Goal: Transaction & Acquisition: Purchase product/service

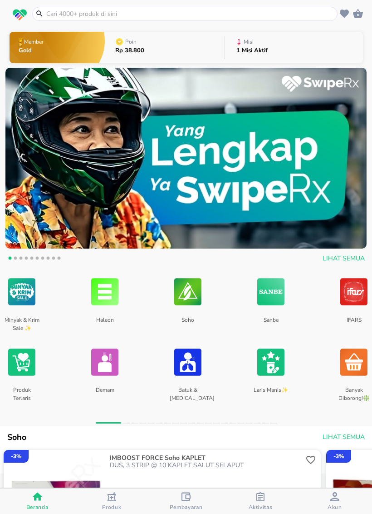
click at [283, 13] on input "text" at bounding box center [190, 14] width 290 height 10
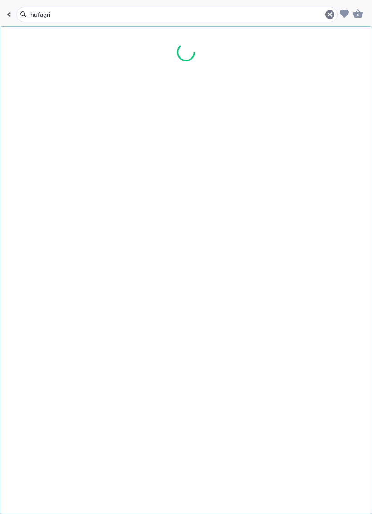
type input "hufagrip"
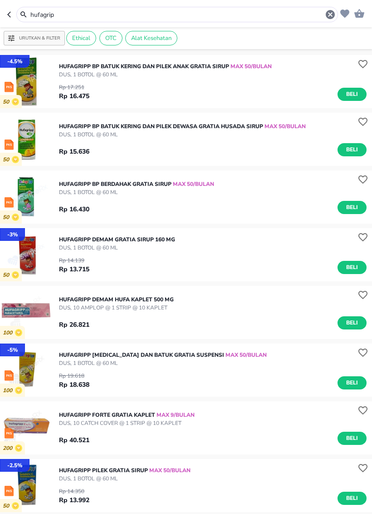
click at [353, 97] on span "Beli" at bounding box center [352, 94] width 15 height 10
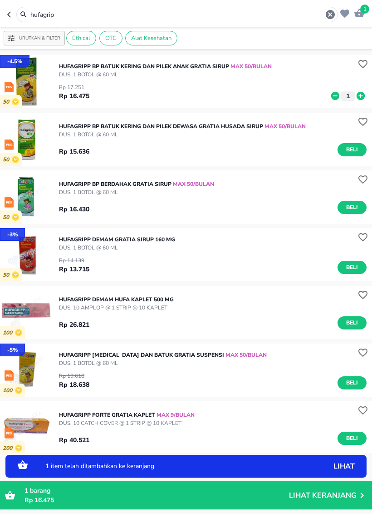
click at [361, 95] on icon at bounding box center [361, 96] width 12 height 10
click at [355, 208] on span "Beli" at bounding box center [352, 208] width 15 height 10
click at [362, 206] on icon at bounding box center [361, 207] width 8 height 8
click at [361, 206] on icon at bounding box center [361, 208] width 12 height 10
click at [363, 204] on icon at bounding box center [361, 207] width 8 height 8
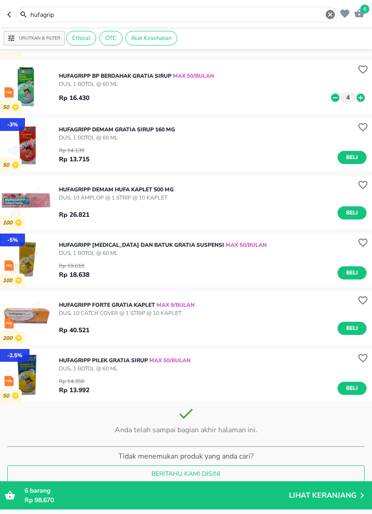
scroll to position [109, 0]
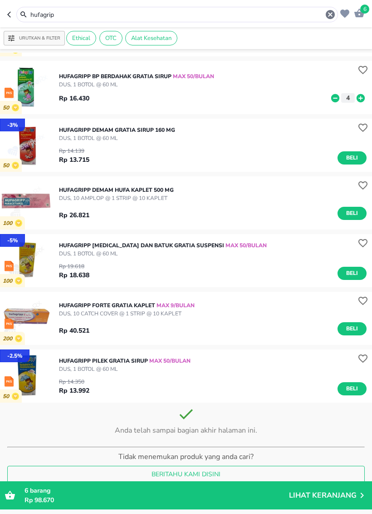
click at [359, 328] on span "Beli" at bounding box center [352, 329] width 15 height 10
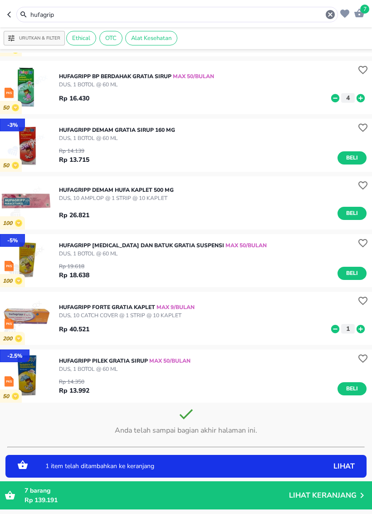
click at [349, 269] on span "Beli" at bounding box center [352, 273] width 15 height 10
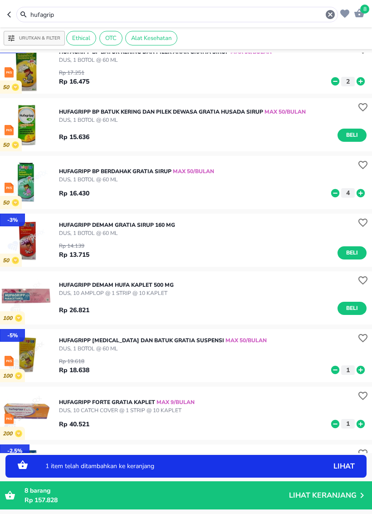
scroll to position [14, 0]
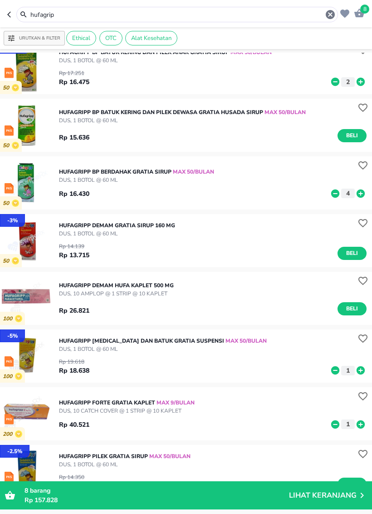
click at [329, 10] on icon "button" at bounding box center [330, 14] width 11 height 11
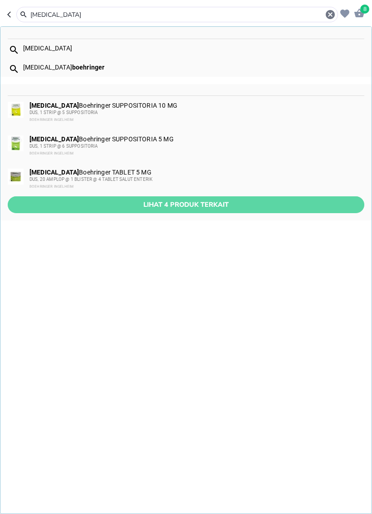
type input "[MEDICAL_DATA]"
click at [255, 213] on button "Lihat 4 produk terkait" at bounding box center [186, 204] width 357 height 17
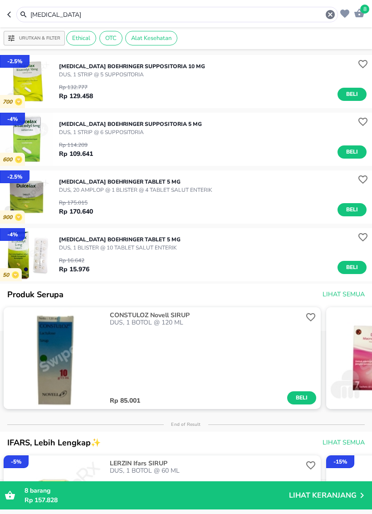
click at [357, 268] on span "Beli" at bounding box center [352, 268] width 15 height 10
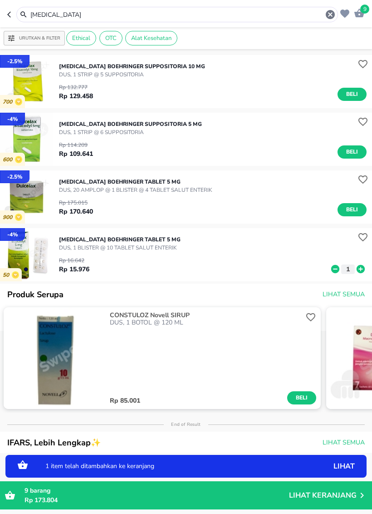
click at [361, 272] on icon at bounding box center [361, 269] width 8 height 8
click at [362, 269] on icon at bounding box center [361, 269] width 8 height 8
click at [366, 268] on icon at bounding box center [361, 269] width 12 height 10
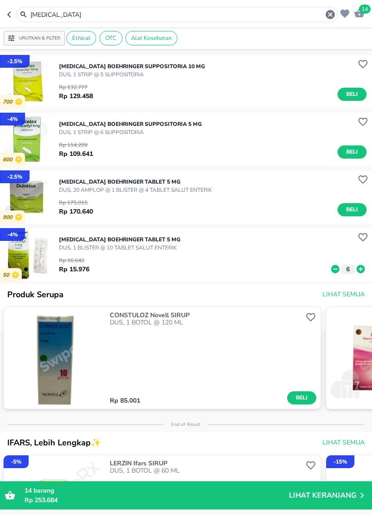
click at [329, 18] on icon "button" at bounding box center [330, 14] width 9 height 9
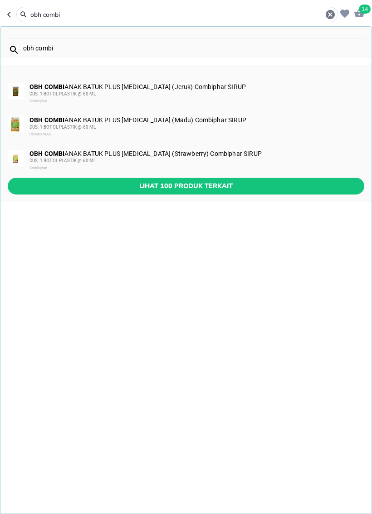
type input "obh combi"
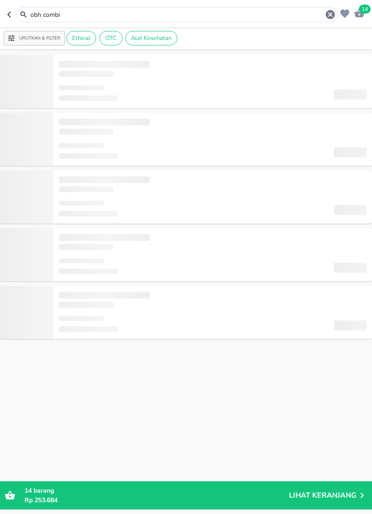
click at [355, 19] on icon "button" at bounding box center [359, 13] width 11 height 11
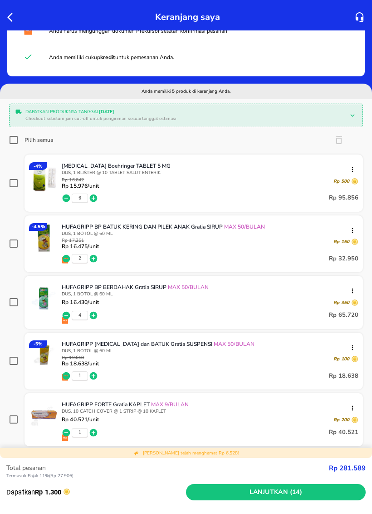
scroll to position [35, 0]
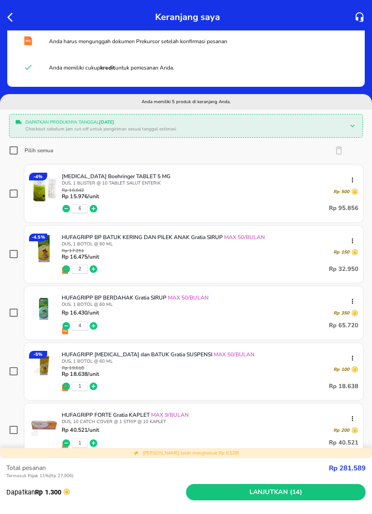
click at [10, 12] on icon "button" at bounding box center [12, 17] width 11 height 11
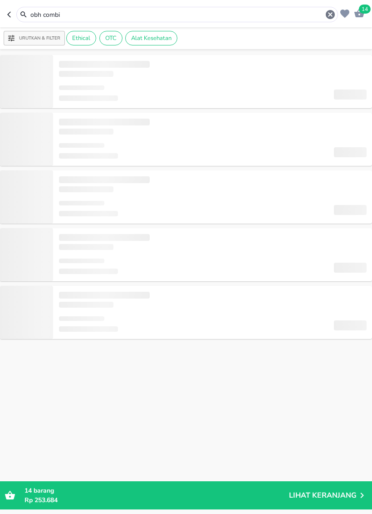
click at [66, 12] on input "obh combi" at bounding box center [178, 15] width 296 height 10
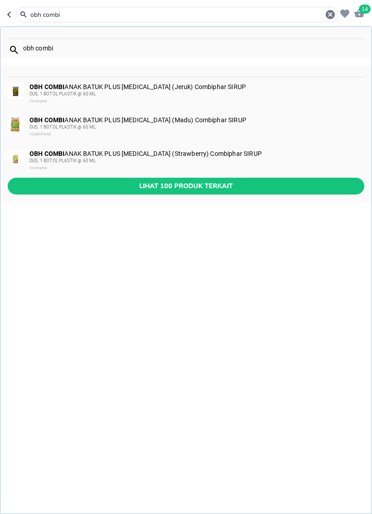
click at [282, 183] on span "Lihat 100 produk terkait" at bounding box center [186, 185] width 342 height 11
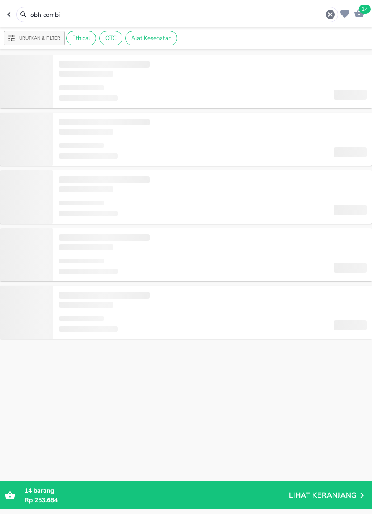
click at [55, 19] on input "obh combi" at bounding box center [178, 15] width 296 height 10
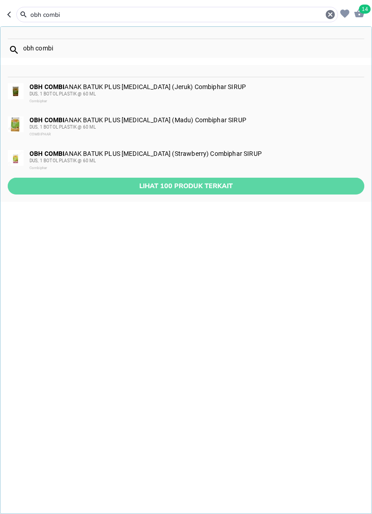
click at [297, 189] on span "Lihat 100 produk terkait" at bounding box center [186, 185] width 342 height 11
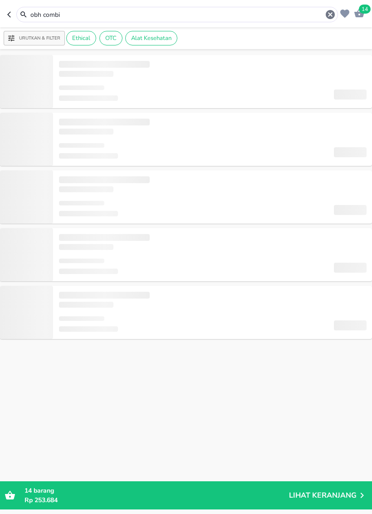
click at [69, 10] on input "obh combi" at bounding box center [178, 15] width 296 height 10
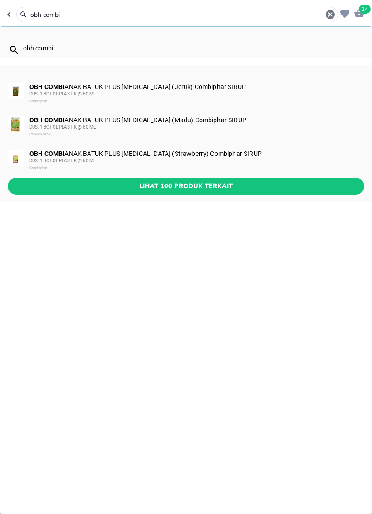
click at [296, 189] on span "Lihat 100 produk terkait" at bounding box center [186, 185] width 342 height 11
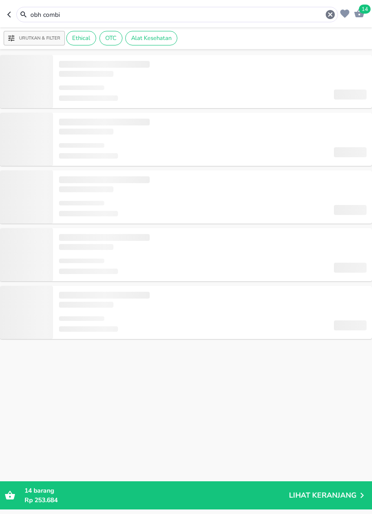
click at [37, 31] on button "Urutkan & Filter" at bounding box center [34, 38] width 61 height 15
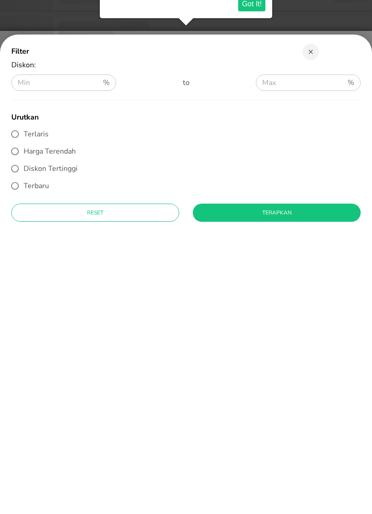
click at [41, 0] on html "Halo Apotek Hazira Farma Jaticempaka Pd Gede, selamat datang! 14 obh combi Urut…" at bounding box center [186, 0] width 372 height 0
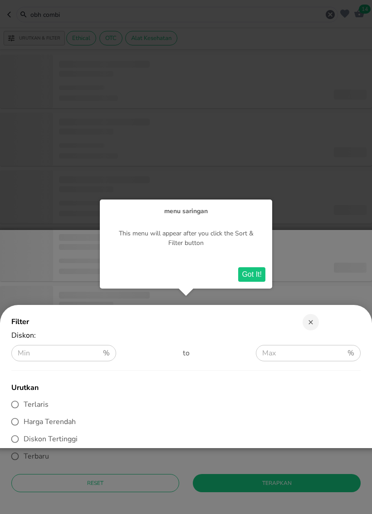
click at [262, 278] on button "Got It!" at bounding box center [251, 274] width 27 height 15
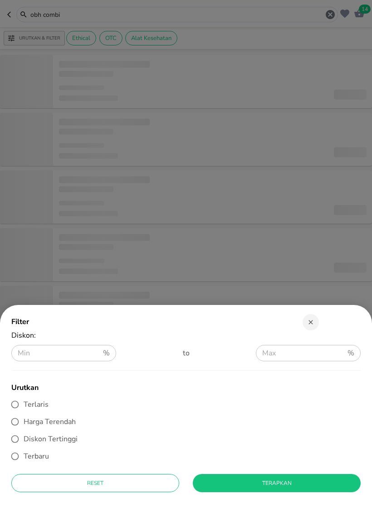
click at [272, 262] on div at bounding box center [186, 257] width 372 height 514
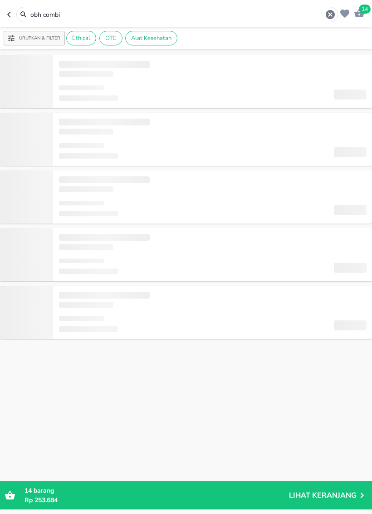
click at [71, 18] on input "obh combi" at bounding box center [178, 15] width 296 height 10
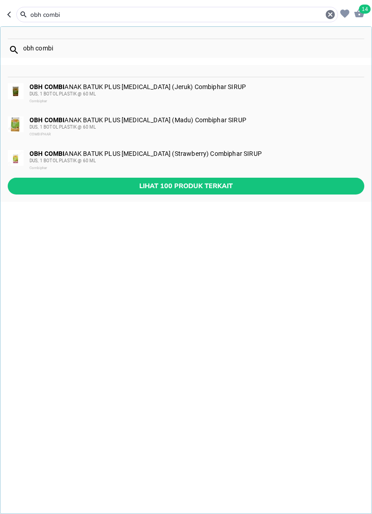
click at [314, 193] on button "Lihat 100 produk terkait" at bounding box center [186, 186] width 357 height 17
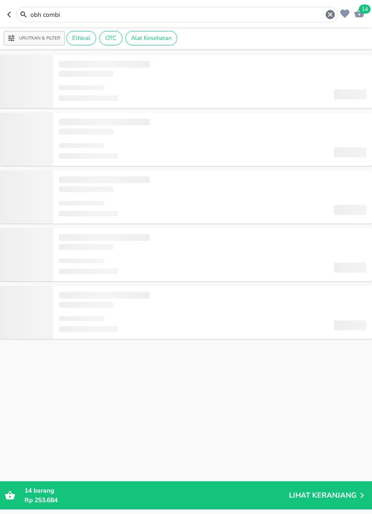
click at [43, 16] on input "obh combi" at bounding box center [178, 15] width 296 height 10
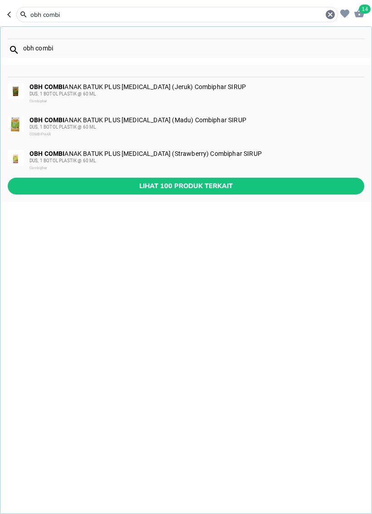
click at [313, 182] on span "Lihat 100 produk terkait" at bounding box center [186, 185] width 342 height 11
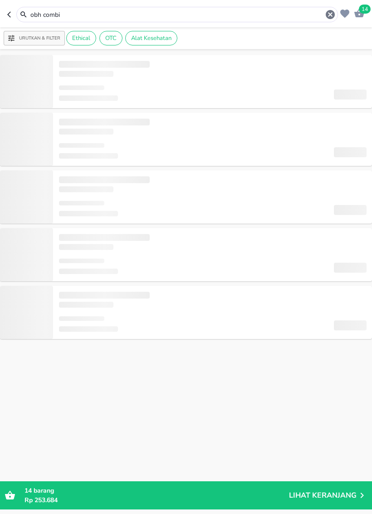
click at [9, 10] on button "button" at bounding box center [11, 14] width 9 height 15
click at [14, 12] on icon "button" at bounding box center [10, 14] width 7 height 7
click at [14, 14] on icon "button" at bounding box center [10, 14] width 7 height 7
click at [5, 13] on header "14 obh combi" at bounding box center [186, 13] width 372 height 27
click at [14, 15] on icon "button" at bounding box center [10, 14] width 7 height 7
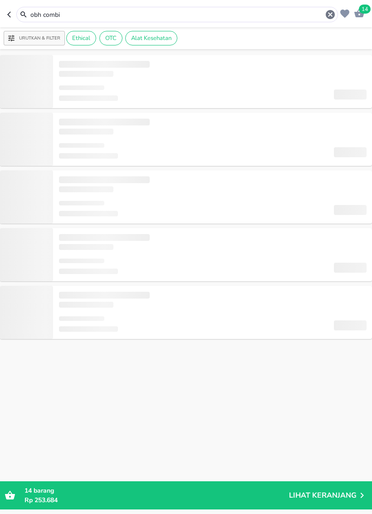
click at [10, 14] on icon "button" at bounding box center [10, 14] width 7 height 7
click at [8, 16] on icon "button" at bounding box center [10, 14] width 7 height 7
click at [6, 15] on header "14 [MEDICAL_DATA]" at bounding box center [186, 13] width 372 height 27
click at [10, 15] on icon "button" at bounding box center [10, 14] width 7 height 7
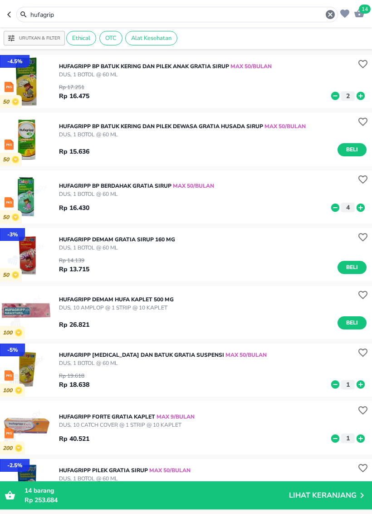
click at [40, 14] on input "hufagrip" at bounding box center [178, 15] width 296 height 10
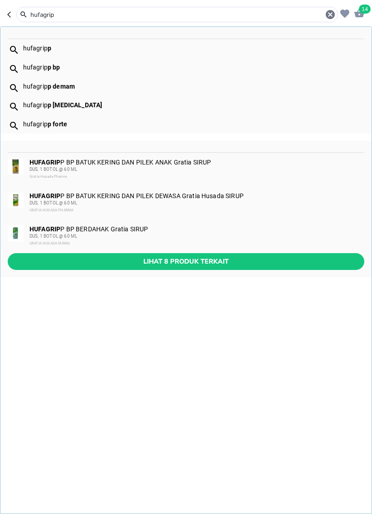
click at [38, 15] on input "hufagrip" at bounding box center [178, 15] width 296 height 10
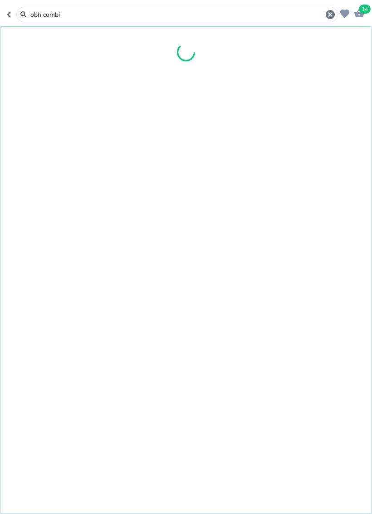
type input "obh combi"
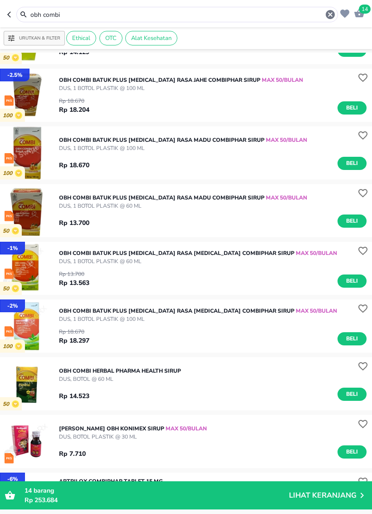
scroll to position [391, 0]
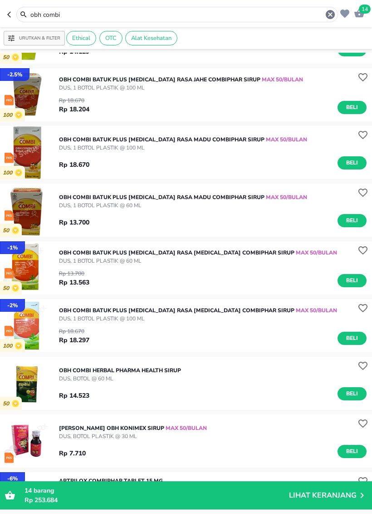
click at [353, 283] on span "Beli" at bounding box center [352, 281] width 15 height 10
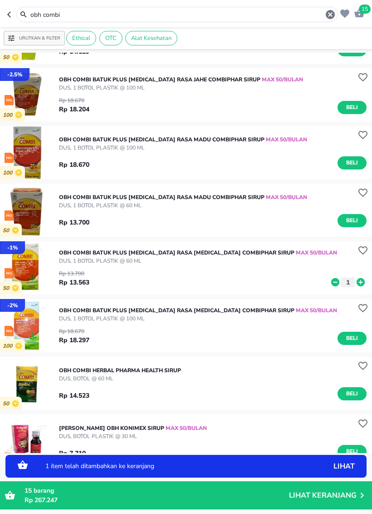
click at [360, 282] on icon at bounding box center [361, 282] width 12 height 10
click at [357, 338] on span "Beli" at bounding box center [352, 338] width 15 height 10
click at [359, 337] on icon at bounding box center [361, 340] width 8 height 8
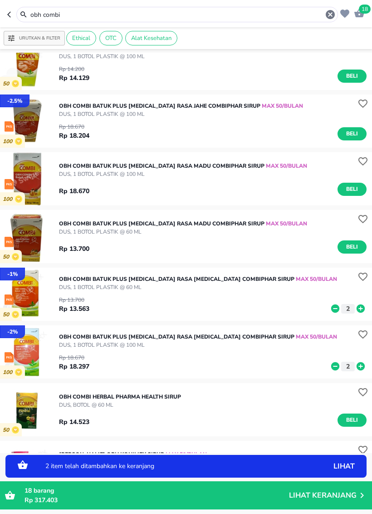
scroll to position [362, 0]
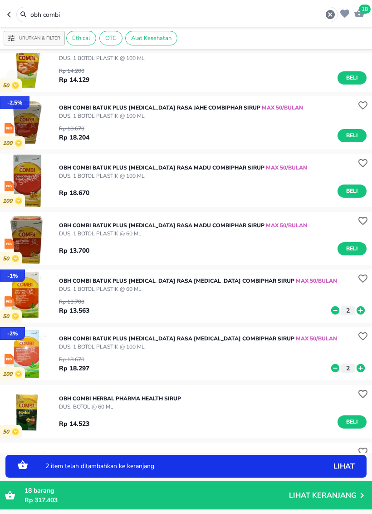
click at [340, 253] on button "Beli" at bounding box center [352, 248] width 29 height 13
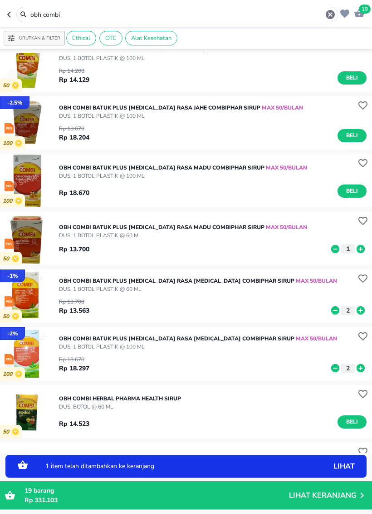
click at [361, 248] on icon at bounding box center [361, 249] width 12 height 10
click at [347, 187] on span "Beli" at bounding box center [352, 191] width 15 height 10
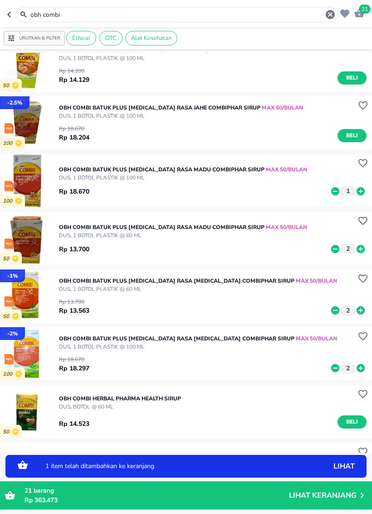
click at [359, 196] on icon at bounding box center [361, 191] width 12 height 10
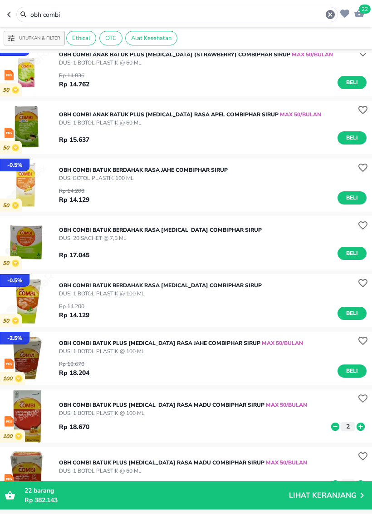
scroll to position [130, 0]
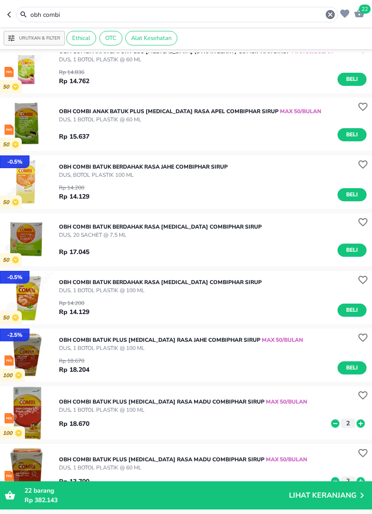
click at [355, 309] on span "Beli" at bounding box center [352, 310] width 15 height 10
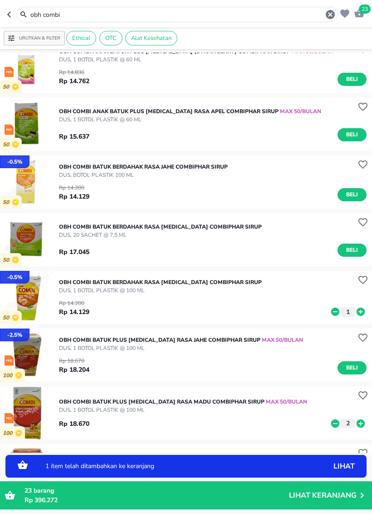
click at [362, 310] on icon at bounding box center [361, 311] width 8 height 8
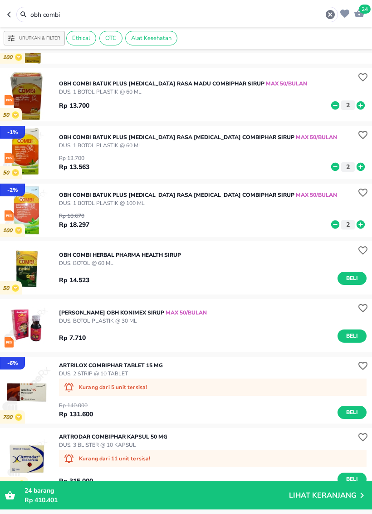
scroll to position [513, 0]
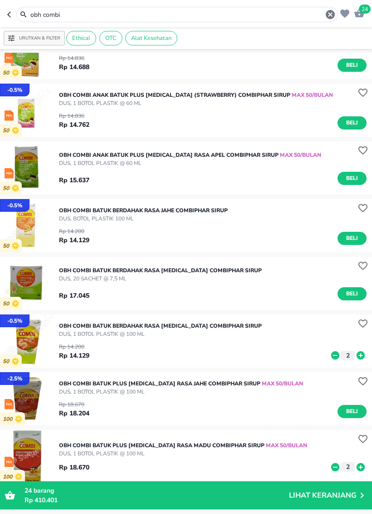
click at [330, 23] on header "24 obh combi" at bounding box center [186, 13] width 372 height 27
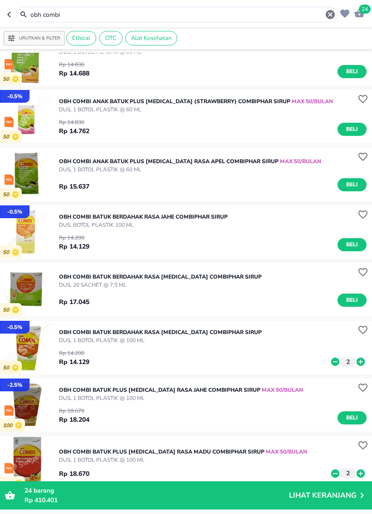
click at [316, 15] on input "obh combi" at bounding box center [178, 15] width 296 height 10
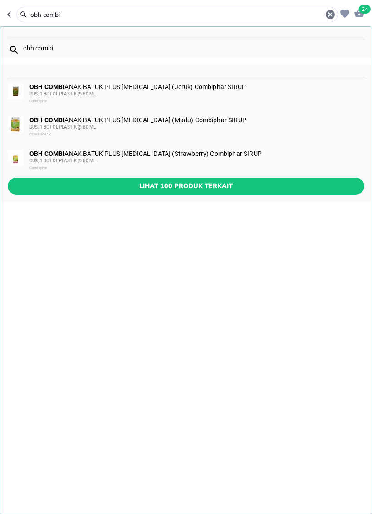
scroll to position [75, 0]
click at [330, 19] on icon "button" at bounding box center [330, 14] width 9 height 9
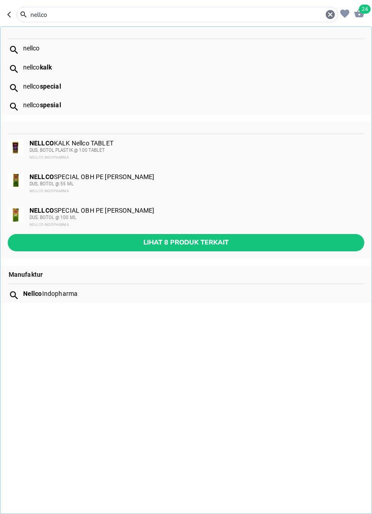
type input "nellco"
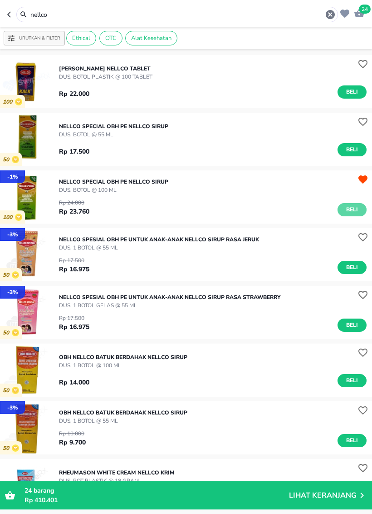
click at [346, 209] on span "Beli" at bounding box center [352, 210] width 15 height 10
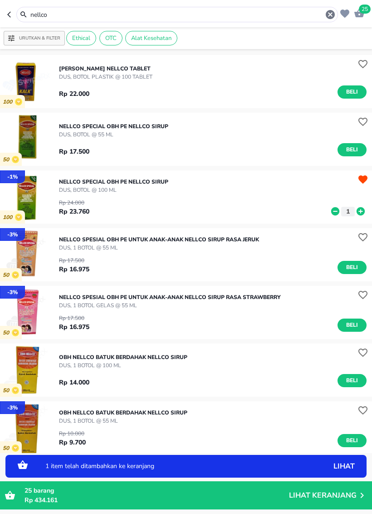
click at [360, 209] on icon at bounding box center [361, 211] width 8 height 8
click at [43, 480] on span "Rp 457.921" at bounding box center [41, 500] width 33 height 9
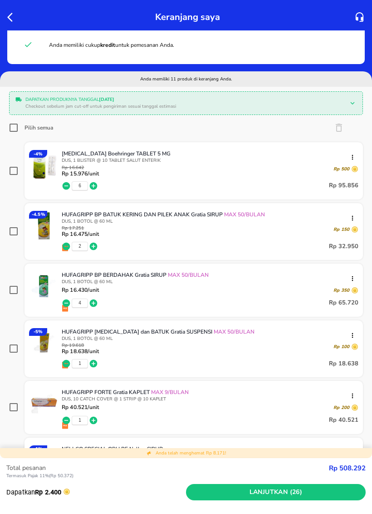
scroll to position [57, 0]
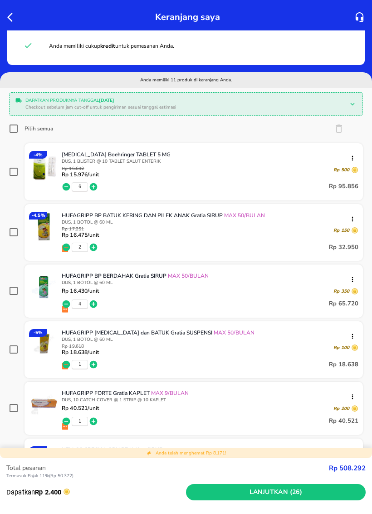
click at [18, 11] on div at bounding box center [13, 17] width 17 height 15
click at [10, 15] on icon "button" at bounding box center [9, 17] width 5 height 9
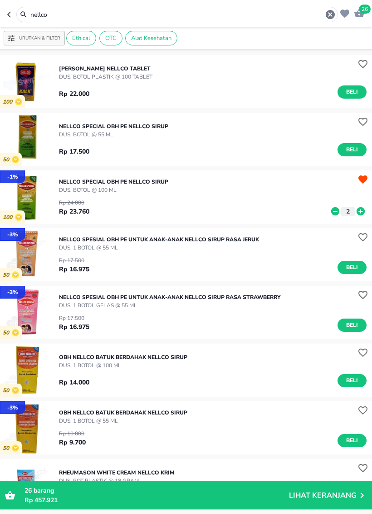
click at [44, 17] on input "nellco" at bounding box center [178, 15] width 296 height 10
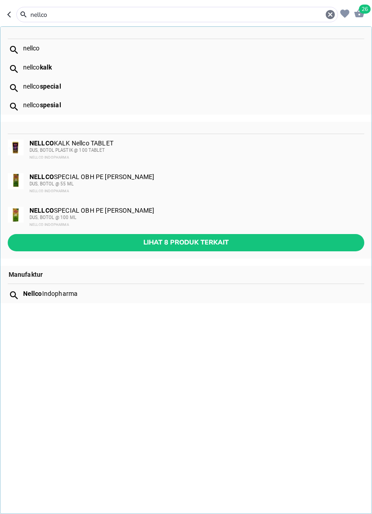
click at [328, 16] on icon "button" at bounding box center [330, 14] width 9 height 9
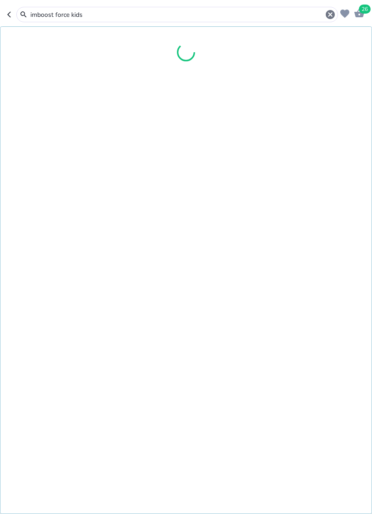
type input "imboost force kids"
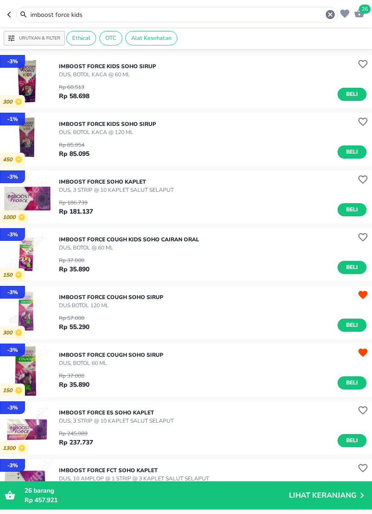
click at [350, 95] on span "Beli" at bounding box center [352, 94] width 15 height 10
click at [327, 15] on icon "button" at bounding box center [330, 14] width 9 height 9
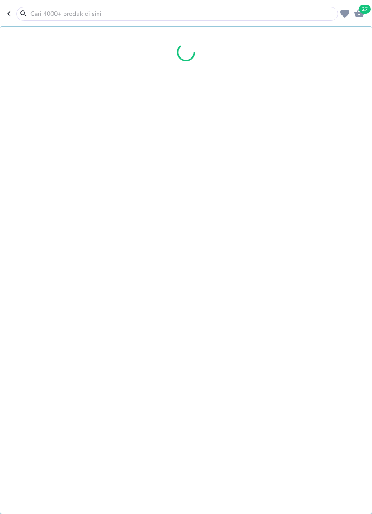
click at [327, 14] on input "text" at bounding box center [183, 14] width 307 height 10
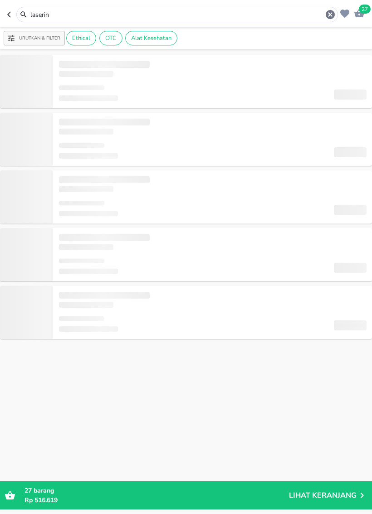
click at [297, 15] on input "laserin" at bounding box center [178, 15] width 296 height 10
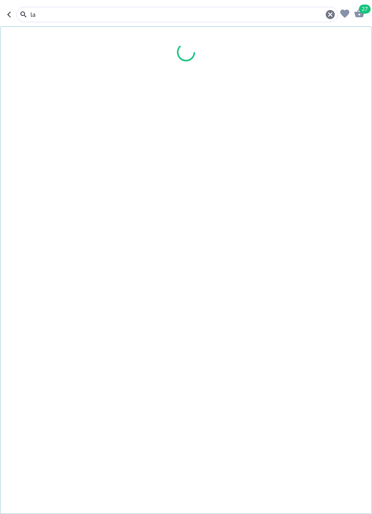
type input "l"
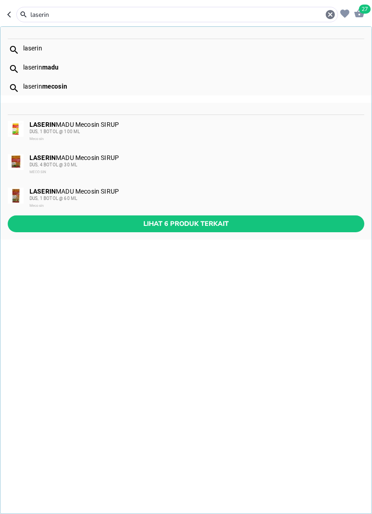
click at [283, 222] on span "Lihat 6 produk terkait" at bounding box center [186, 223] width 342 height 11
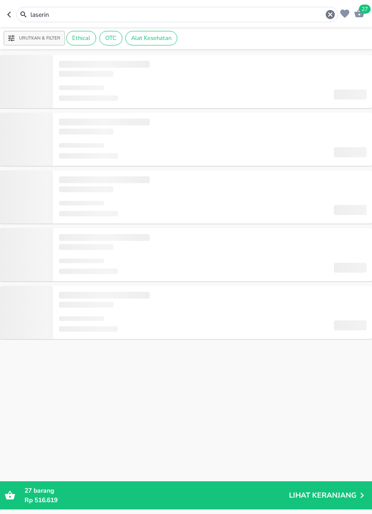
click at [10, 11] on icon "button" at bounding box center [10, 14] width 7 height 7
click at [33, 13] on input "laserin" at bounding box center [178, 15] width 296 height 10
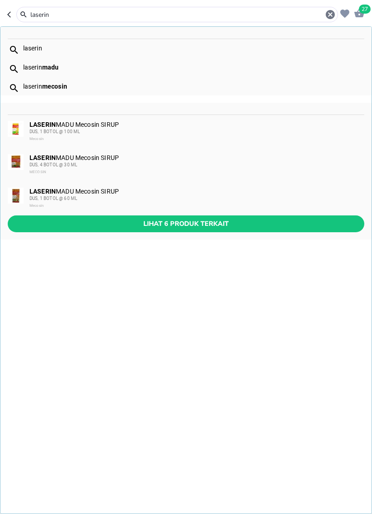
click at [36, 229] on span "Lihat 6 produk terkait" at bounding box center [186, 223] width 342 height 11
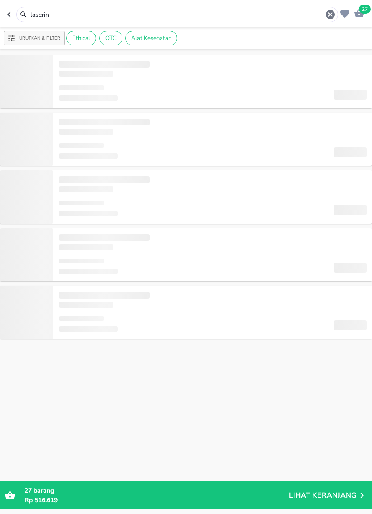
click at [7, 13] on icon "button" at bounding box center [10, 14] width 7 height 7
click at [12, 14] on icon "button" at bounding box center [10, 14] width 7 height 7
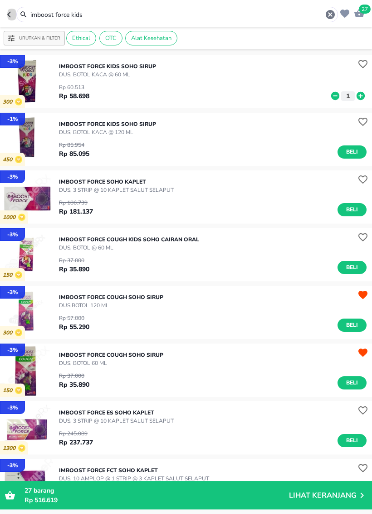
click at [11, 12] on icon "button" at bounding box center [10, 14] width 7 height 7
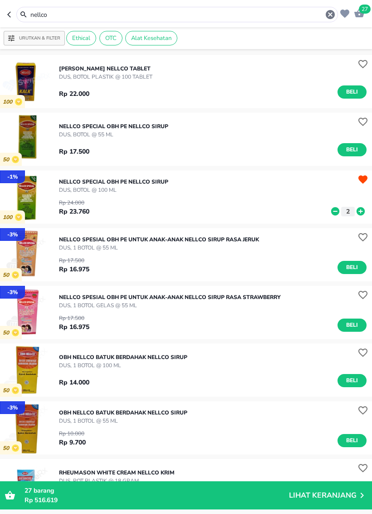
click at [41, 14] on input "nellco" at bounding box center [178, 15] width 296 height 10
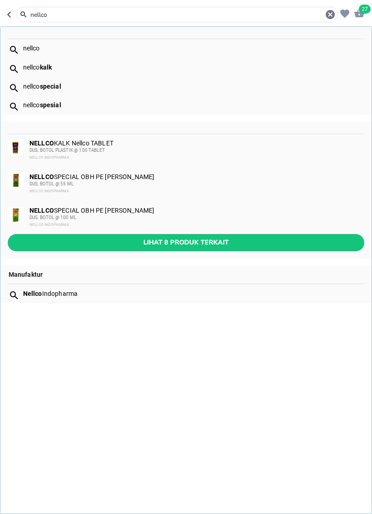
click at [44, 15] on input "nellco" at bounding box center [178, 15] width 296 height 10
click at [44, 14] on input "nellco" at bounding box center [178, 15] width 296 height 10
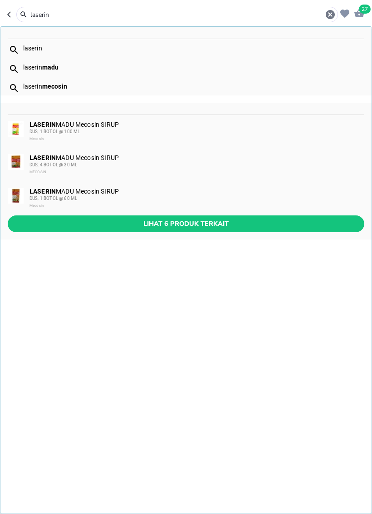
click at [284, 218] on span "Lihat 6 produk terkait" at bounding box center [186, 223] width 342 height 11
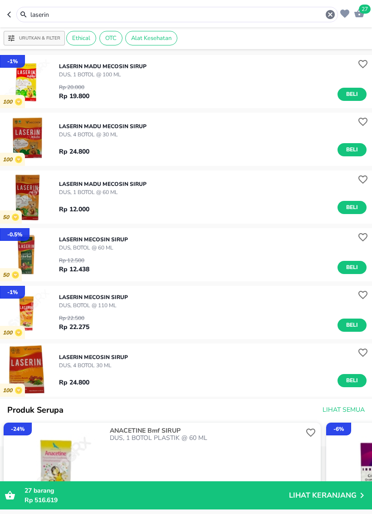
click at [345, 212] on button "Beli" at bounding box center [352, 207] width 29 height 13
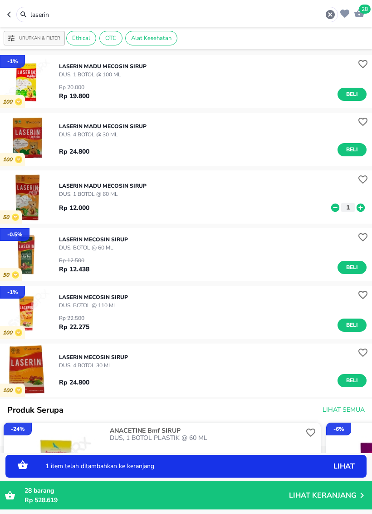
click at [356, 210] on icon at bounding box center [361, 208] width 12 height 10
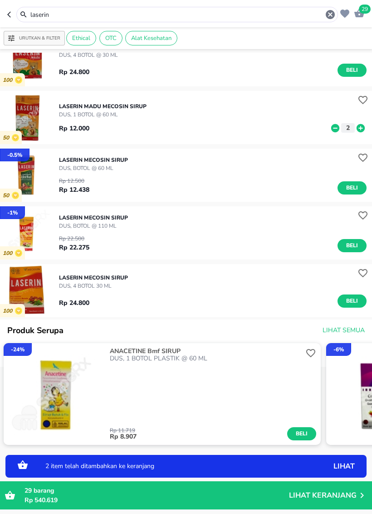
scroll to position [81, 0]
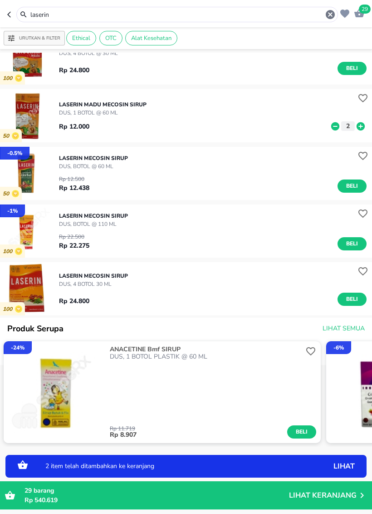
click at [350, 245] on span "Beli" at bounding box center [352, 244] width 15 height 10
click at [362, 247] on icon at bounding box center [361, 245] width 8 height 8
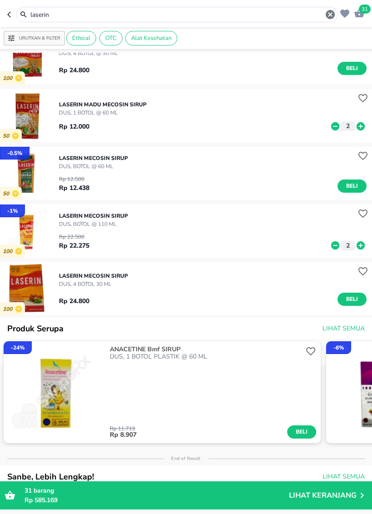
click at [362, 244] on icon at bounding box center [361, 245] width 8 height 8
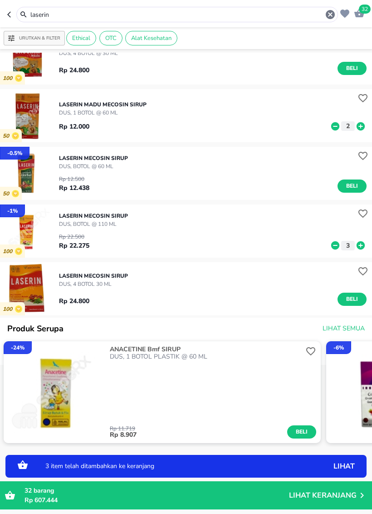
click at [362, 127] on icon at bounding box center [361, 126] width 8 height 8
click at [9, 9] on button "button" at bounding box center [11, 14] width 9 height 15
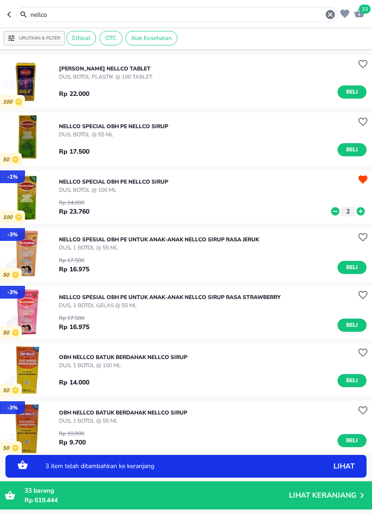
click at [8, 14] on icon "button" at bounding box center [9, 14] width 4 height 6
type input "obh combi"
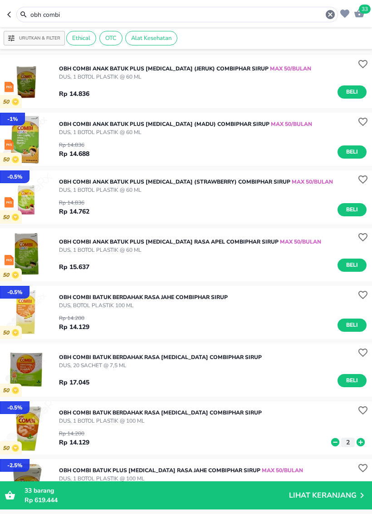
click at [325, 11] on icon "button" at bounding box center [330, 14] width 11 height 11
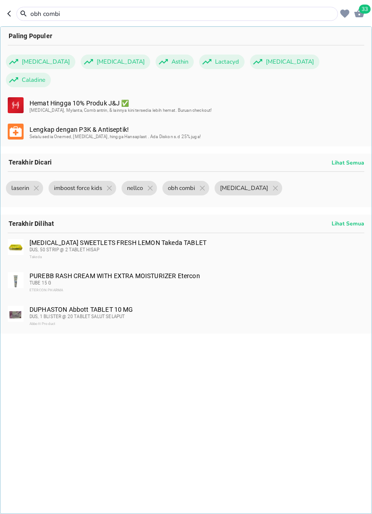
click at [325, 11] on input "obh combi" at bounding box center [183, 14] width 307 height 10
type input "z"
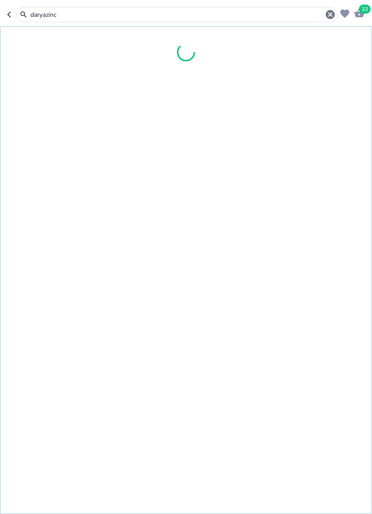
type input "daryazinc"
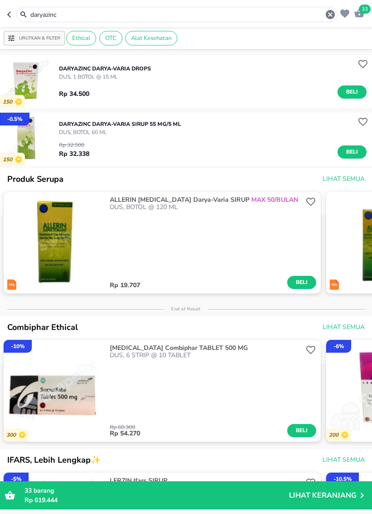
click at [360, 86] on button "Beli" at bounding box center [352, 91] width 29 height 13
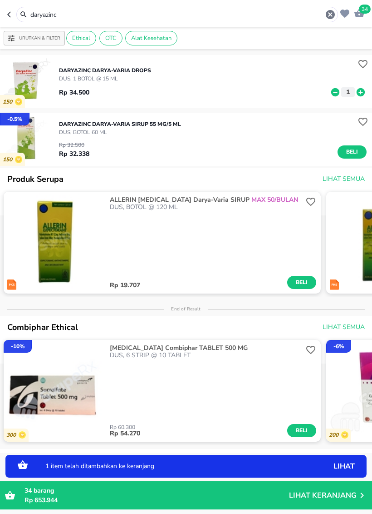
click at [353, 151] on span "Beli" at bounding box center [352, 152] width 15 height 10
click at [329, 19] on icon "button" at bounding box center [330, 14] width 9 height 9
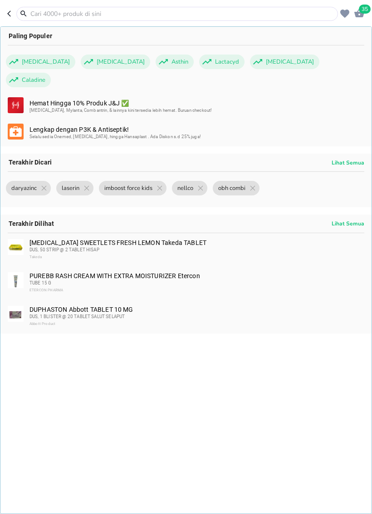
click at [303, 15] on input "text" at bounding box center [183, 14] width 307 height 10
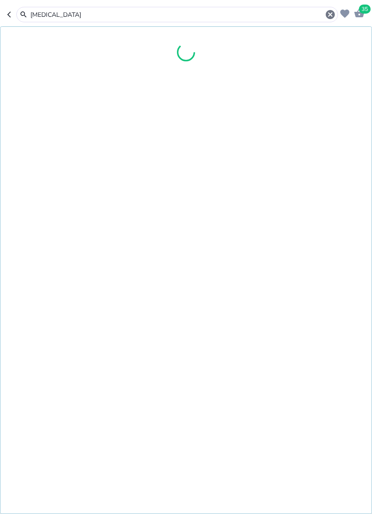
type input "[MEDICAL_DATA]"
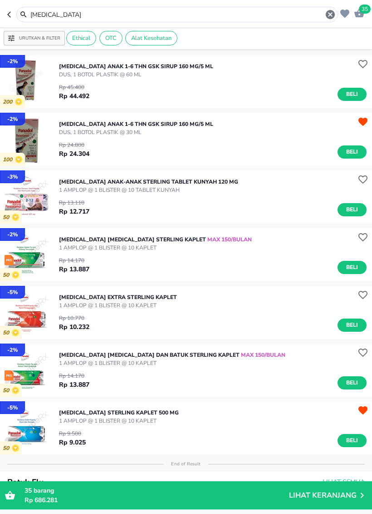
click at [352, 273] on button "Beli" at bounding box center [352, 267] width 29 height 13
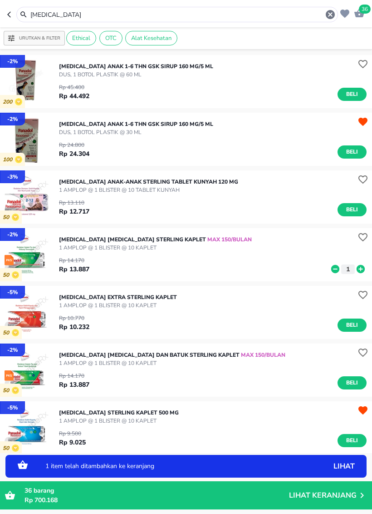
click at [359, 273] on icon at bounding box center [361, 269] width 12 height 10
click at [362, 270] on icon at bounding box center [361, 269] width 8 height 8
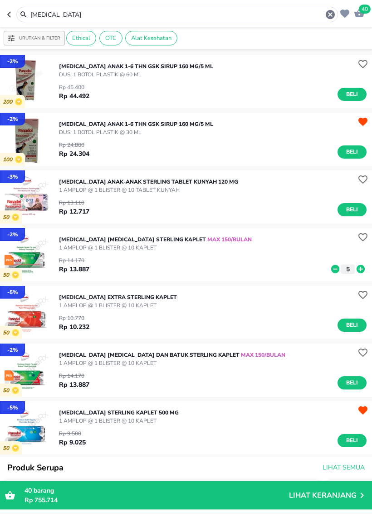
click at [352, 322] on span "Beli" at bounding box center [352, 325] width 15 height 10
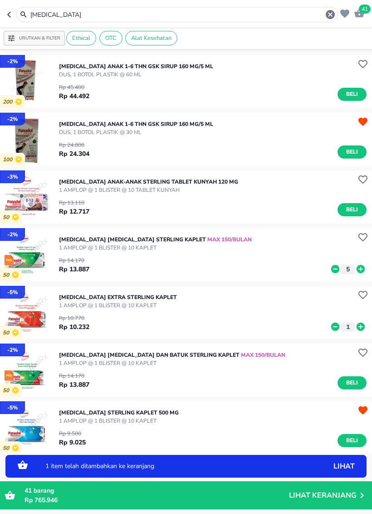
click at [352, 322] on p "1" at bounding box center [348, 327] width 8 height 10
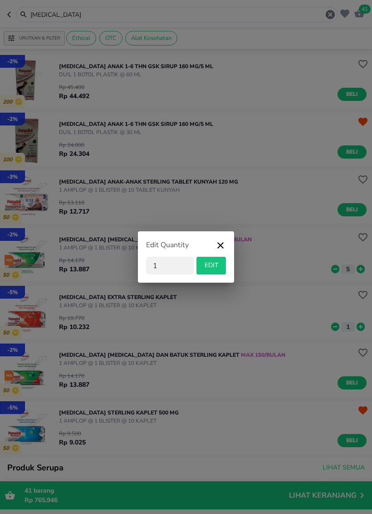
click at [360, 325] on div "Edit Quantity 1 EDIT" at bounding box center [186, 257] width 372 height 514
click at [359, 325] on div "Edit Quantity 1 EDIT" at bounding box center [186, 257] width 372 height 514
click at [225, 243] on icon "button" at bounding box center [220, 248] width 11 height 16
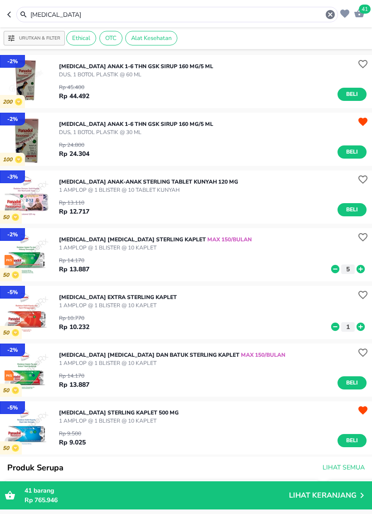
click at [360, 330] on icon at bounding box center [361, 326] width 8 height 8
click at [361, 331] on icon at bounding box center [361, 327] width 12 height 10
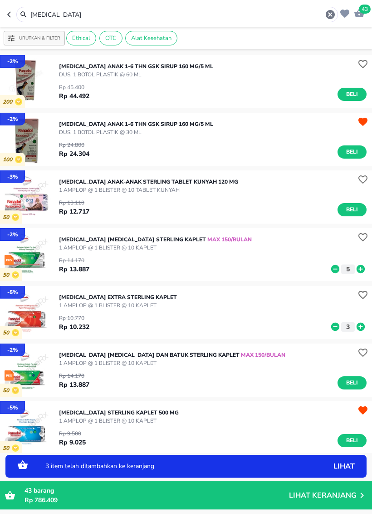
click at [361, 329] on icon at bounding box center [361, 326] width 8 height 8
click at [358, 328] on icon at bounding box center [361, 326] width 8 height 8
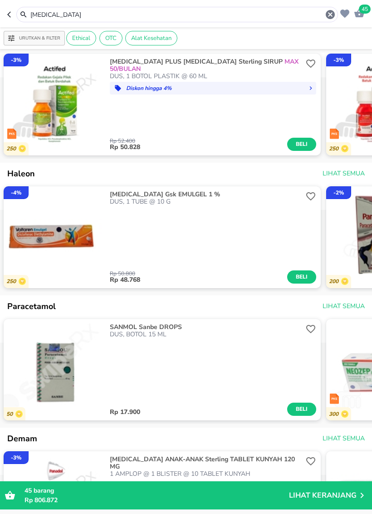
scroll to position [603, 0]
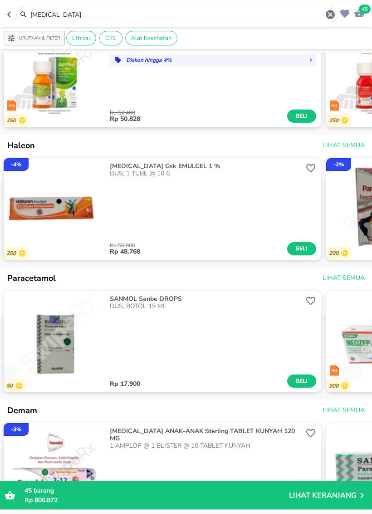
click at [20, 399] on div at bounding box center [186, 409] width 372 height 20
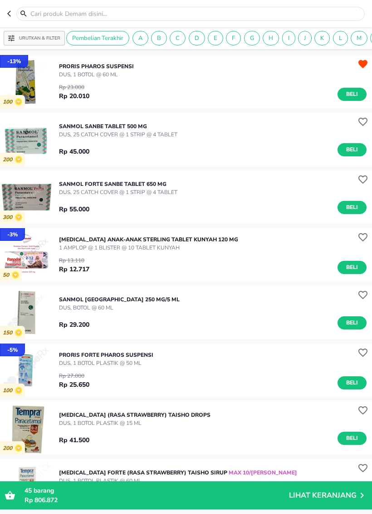
click at [11, 9] on button "button" at bounding box center [11, 14] width 9 height 14
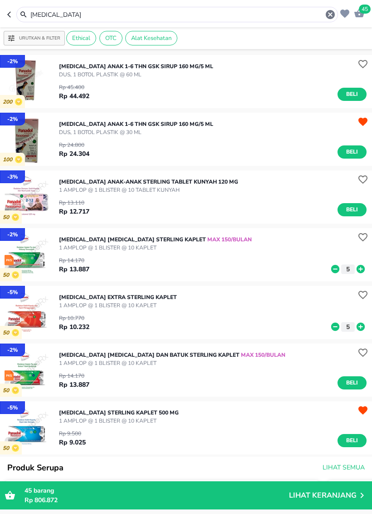
click at [10, 7] on button "button" at bounding box center [11, 14] width 9 height 15
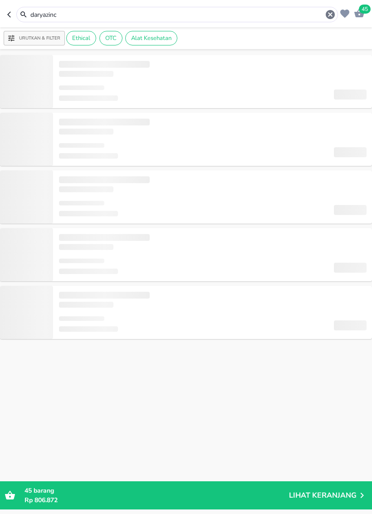
type input "daryazinc"
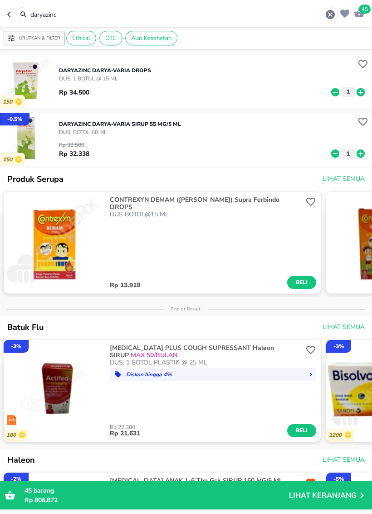
click at [332, 16] on icon "button" at bounding box center [330, 14] width 9 height 9
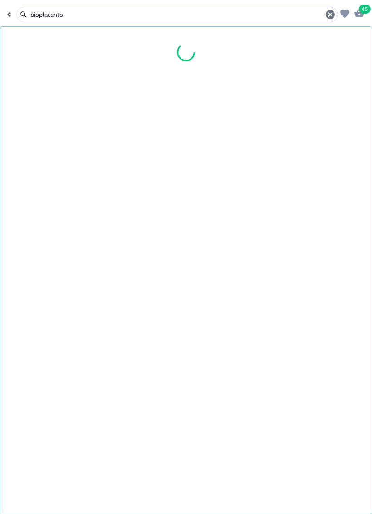
type input "bioplacenton"
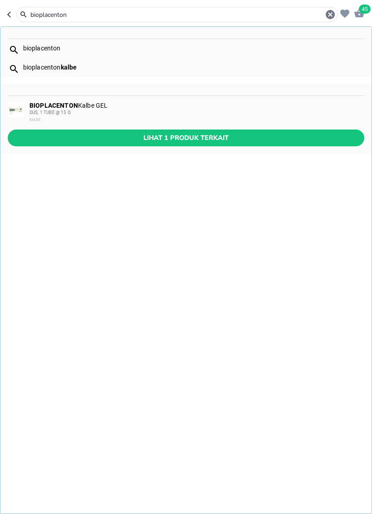
click at [32, 115] on span "DUS, 1 TUBE @ 15 G" at bounding box center [50, 112] width 41 height 5
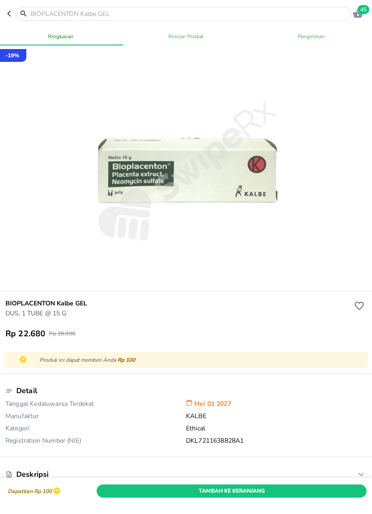
click at [335, 480] on span "Tambah Ke Keranjang" at bounding box center [232, 491] width 257 height 10
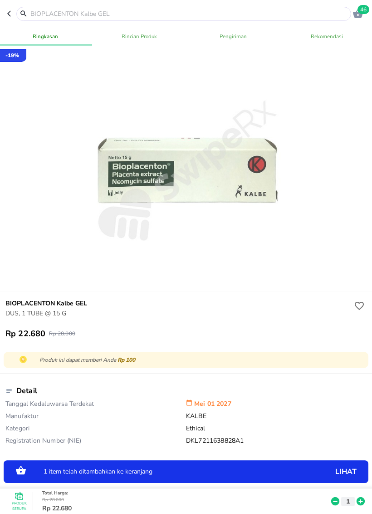
click at [367, 480] on div "Produk Serupa Total Harga : Rp 28.000 Rp 22.680 1" at bounding box center [189, 500] width 372 height 25
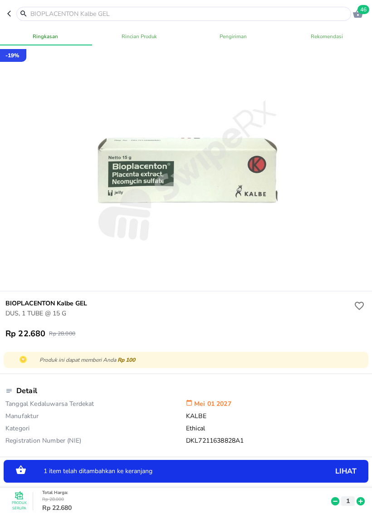
click at [359, 480] on icon at bounding box center [361, 501] width 8 height 8
click at [11, 20] on button "button" at bounding box center [11, 14] width 9 height 14
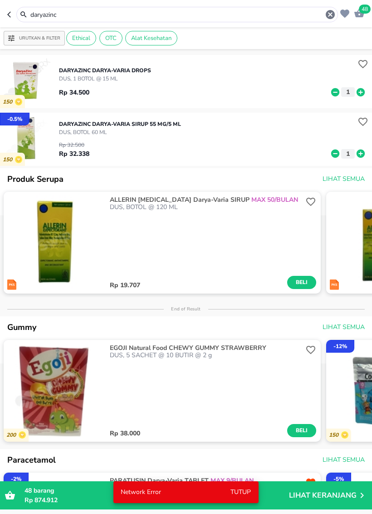
click at [322, 19] on input "daryazinc" at bounding box center [178, 15] width 296 height 10
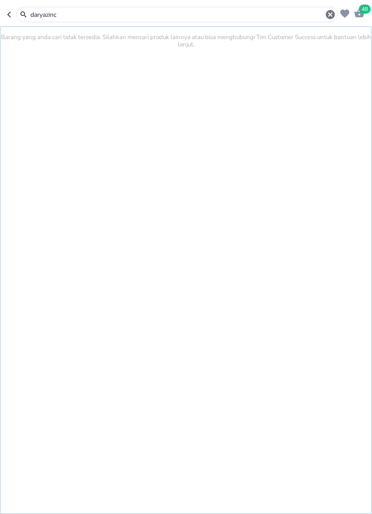
click at [327, 15] on icon "button" at bounding box center [330, 14] width 9 height 9
type input "bye bye"
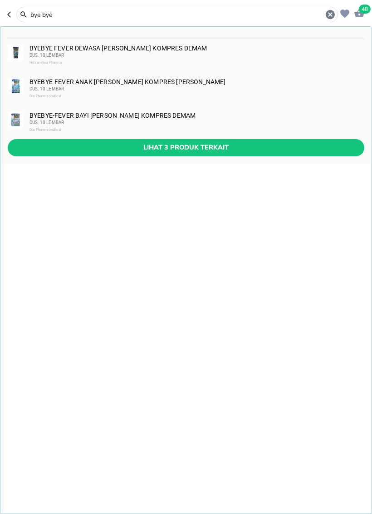
click at [31, 83] on div "BYEBYE-FEVER ANAK [PERSON_NAME] KOMPRES DEMAM DUS, 10 LEMBAR Dia Pharmaceutical" at bounding box center [197, 89] width 334 height 22
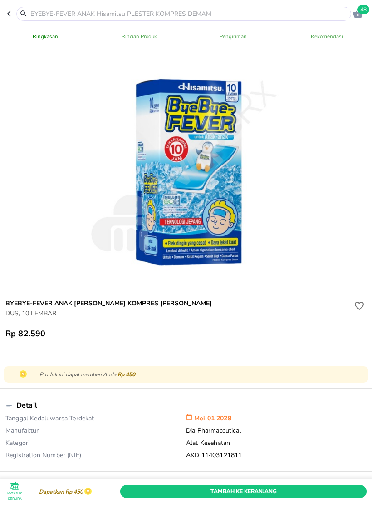
click at [2, 23] on header "48" at bounding box center [186, 13] width 372 height 27
click at [2, 13] on header "48" at bounding box center [186, 13] width 372 height 27
click at [4, 9] on header "48" at bounding box center [186, 13] width 372 height 27
click at [8, 14] on icon "button" at bounding box center [9, 14] width 4 height 6
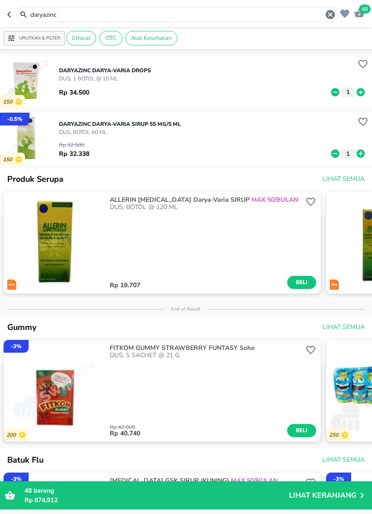
click at [324, 480] on p "Lihat Keranjang" at bounding box center [323, 495] width 68 height 0
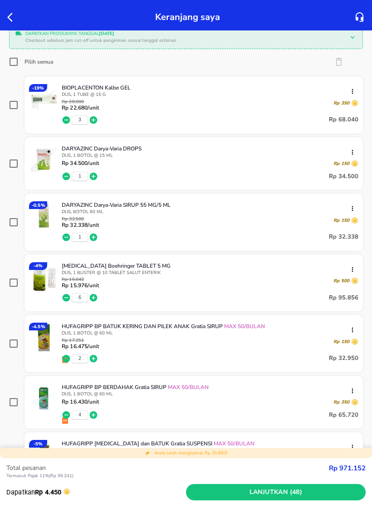
scroll to position [157, 0]
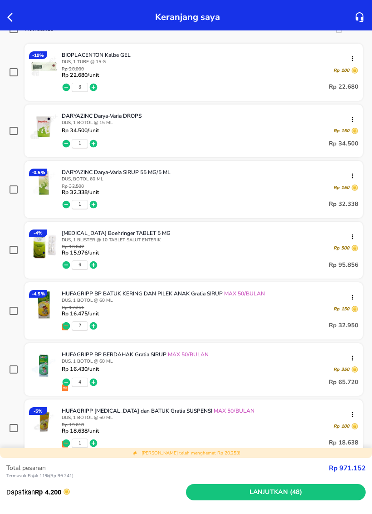
click at [58, 269] on div at bounding box center [45, 251] width 33 height 45
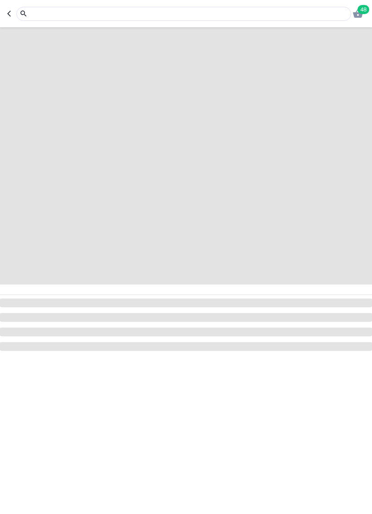
click at [65, 266] on span at bounding box center [186, 155] width 372 height 257
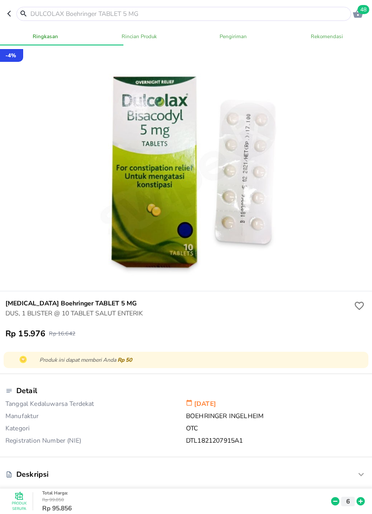
click at [11, 12] on icon "button" at bounding box center [10, 13] width 7 height 7
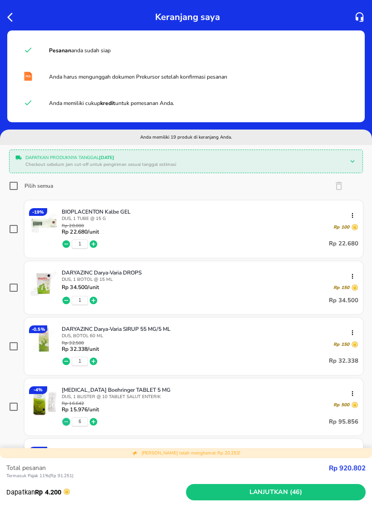
click at [63, 426] on icon "button" at bounding box center [67, 422] width 8 height 8
click at [64, 426] on icon "button" at bounding box center [66, 421] width 9 height 9
click at [68, 425] on icon "button" at bounding box center [67, 422] width 8 height 8
click at [64, 424] on icon "button" at bounding box center [67, 422] width 8 height 8
click at [68, 426] on icon "button" at bounding box center [66, 421] width 9 height 9
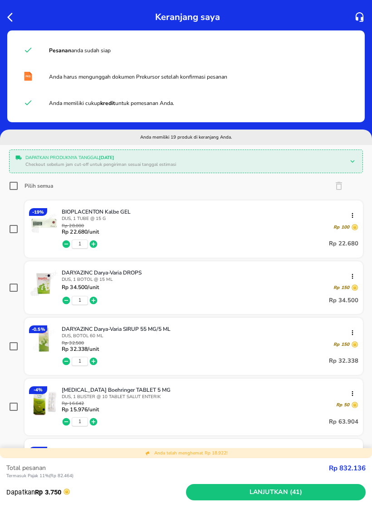
click at [66, 423] on icon "button" at bounding box center [67, 422] width 8 height 8
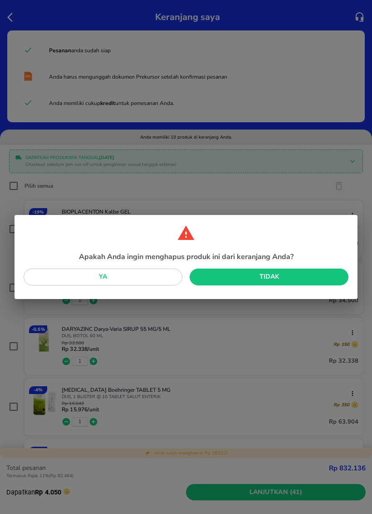
click at [55, 279] on span "Ya" at bounding box center [103, 276] width 144 height 11
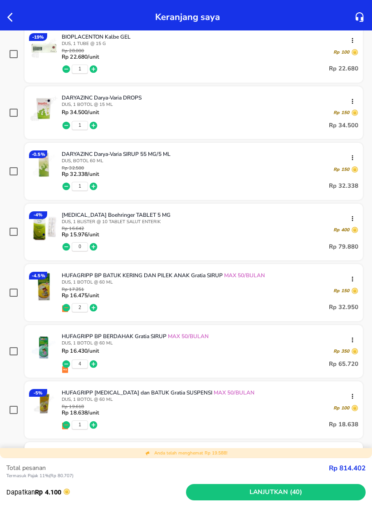
scroll to position [174, 0]
click at [70, 245] on icon "button" at bounding box center [66, 247] width 9 height 9
click at [67, 248] on icon "button" at bounding box center [67, 247] width 8 height 8
click at [70, 246] on icon "button" at bounding box center [66, 247] width 9 height 9
click at [68, 251] on icon "button" at bounding box center [67, 247] width 8 height 8
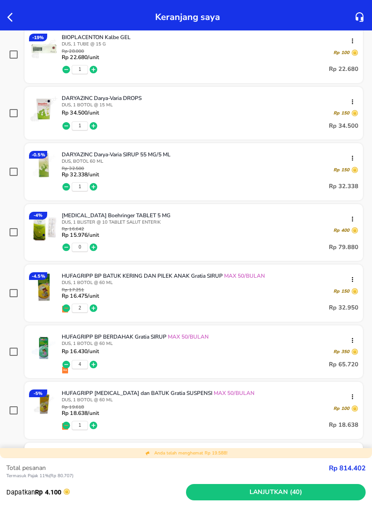
click at [352, 218] on icon "button" at bounding box center [352, 218] width 7 height 7
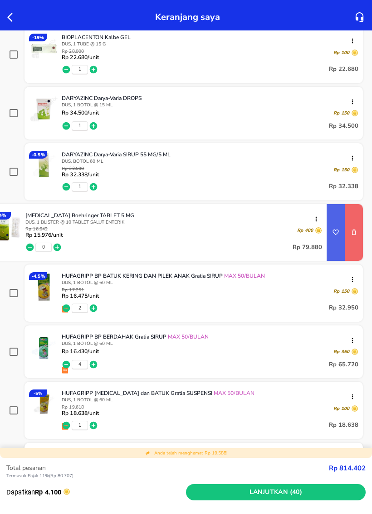
click at [357, 228] on button "remove item" at bounding box center [354, 232] width 18 height 18
checkbox input "true"
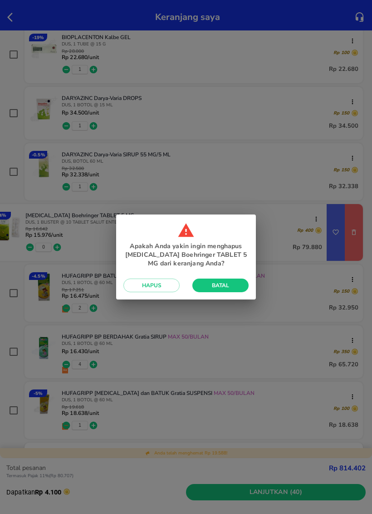
click at [165, 286] on span "Hapus" at bounding box center [152, 285] width 42 height 7
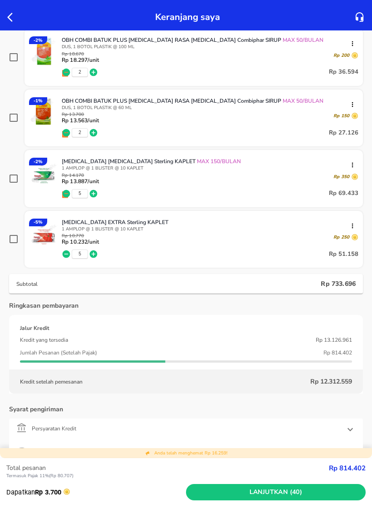
scroll to position [995, 0]
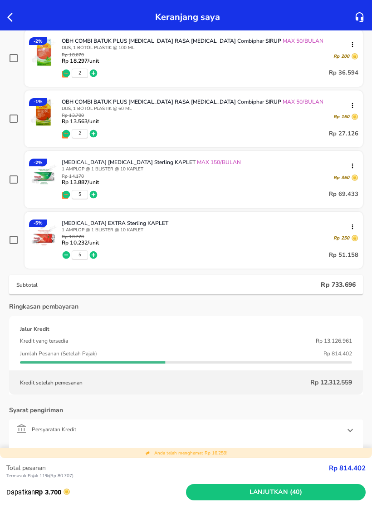
click at [332, 436] on div "Persyaratan Kredit" at bounding box center [177, 430] width 323 height 14
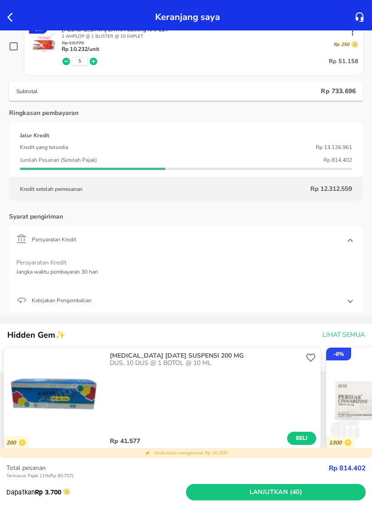
scroll to position [1195, 0]
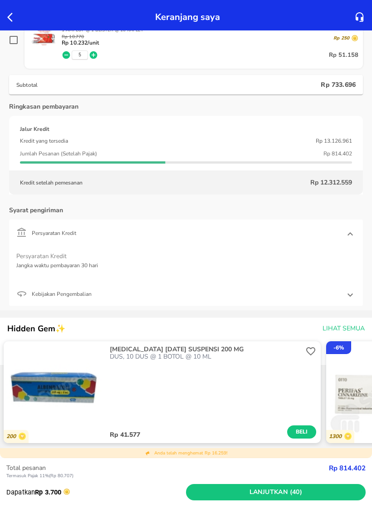
click at [339, 347] on p "- 6 %" at bounding box center [339, 347] width 10 height 8
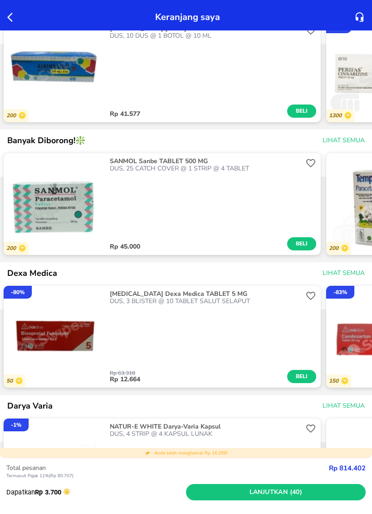
scroll to position [1510, 0]
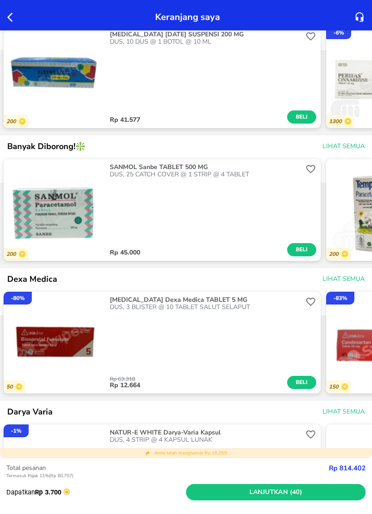
click at [347, 339] on img "button" at bounding box center [378, 343] width 102 height 102
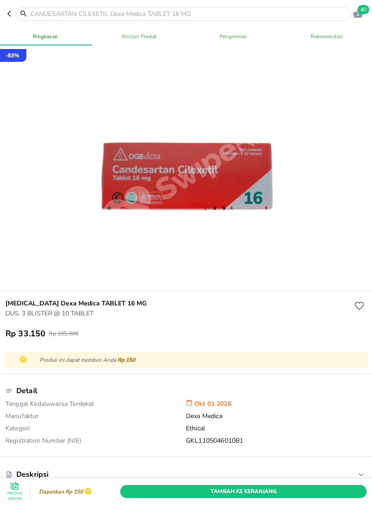
click at [4, 8] on header "40" at bounding box center [186, 13] width 372 height 27
click at [5, 15] on header "40" at bounding box center [186, 13] width 372 height 27
click at [10, 12] on icon "button" at bounding box center [9, 14] width 4 height 6
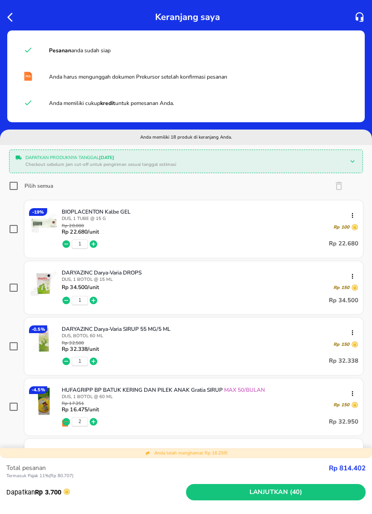
click at [13, 15] on icon "button" at bounding box center [12, 17] width 11 height 11
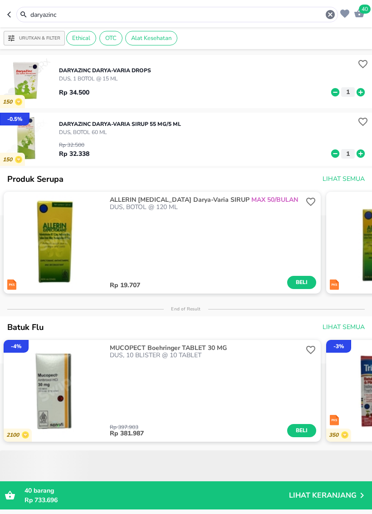
click at [43, 17] on input "daryazinc" at bounding box center [178, 15] width 296 height 10
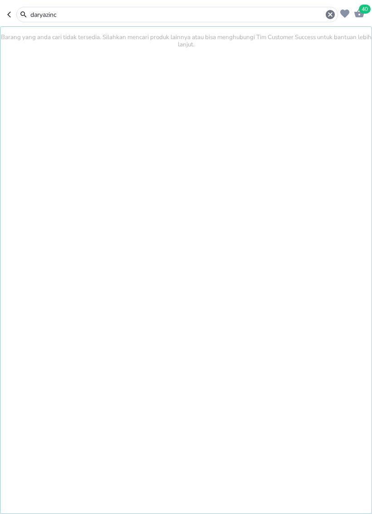
click at [37, 12] on input "daryazinc" at bounding box center [178, 15] width 296 height 10
click at [37, 11] on input "daryazinc" at bounding box center [178, 15] width 296 height 10
type input "sanmol forte"
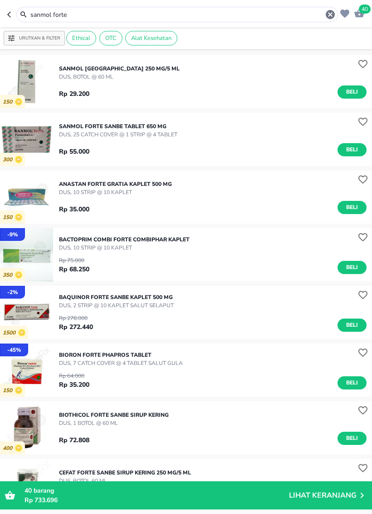
click at [353, 153] on span "Beli" at bounding box center [352, 150] width 15 height 10
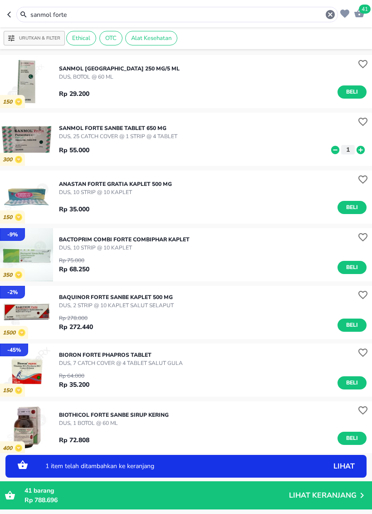
click at [327, 480] on p "Lihat Keranjang" at bounding box center [323, 495] width 68 height 0
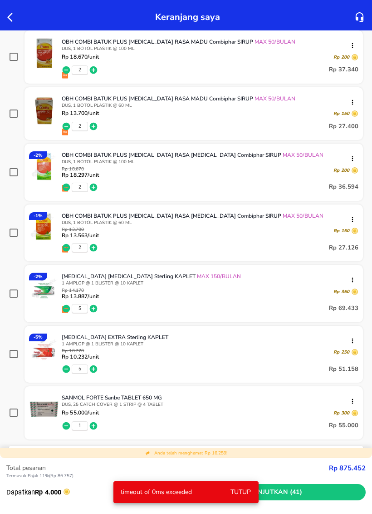
scroll to position [868, 0]
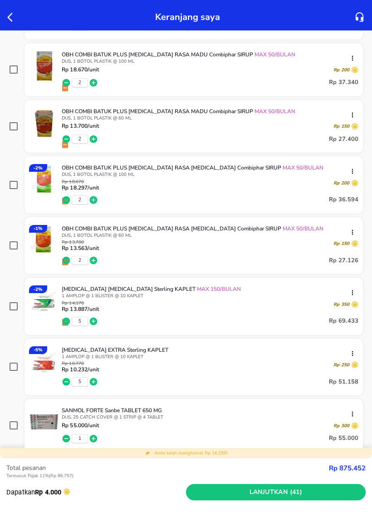
click at [95, 203] on icon "button" at bounding box center [94, 200] width 8 height 8
click at [95, 202] on icon "button" at bounding box center [93, 199] width 9 height 9
click at [94, 202] on icon "button" at bounding box center [93, 199] width 9 height 9
click at [96, 262] on icon "button" at bounding box center [94, 261] width 8 height 8
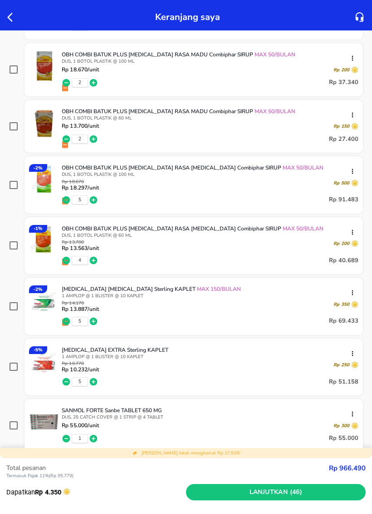
click at [94, 260] on icon "button" at bounding box center [94, 261] width 8 height 8
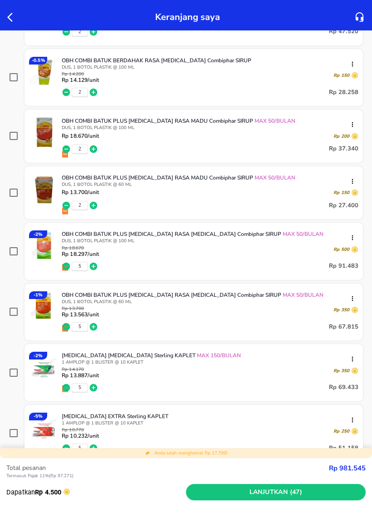
scroll to position [800, 0]
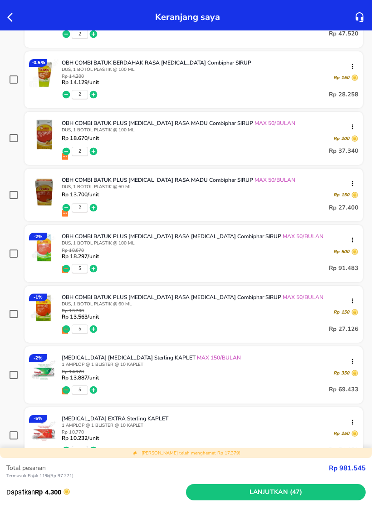
click at [94, 210] on icon "button" at bounding box center [93, 207] width 9 height 9
click at [93, 210] on icon "button" at bounding box center [93, 207] width 9 height 9
click at [94, 210] on icon "button" at bounding box center [93, 207] width 9 height 9
click at [96, 155] on icon "button" at bounding box center [94, 151] width 8 height 8
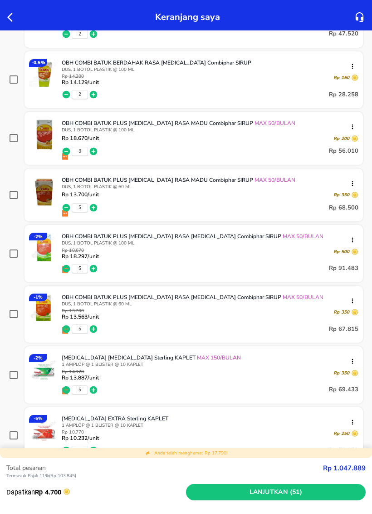
click at [94, 152] on icon "button" at bounding box center [94, 151] width 8 height 8
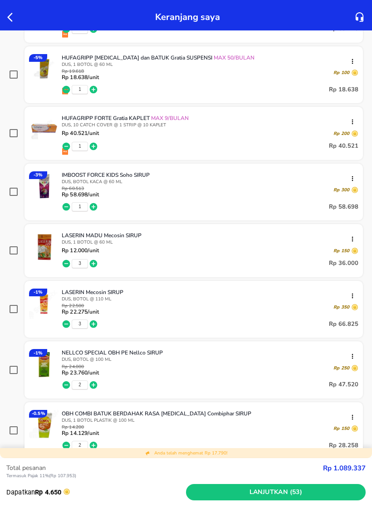
scroll to position [452, 0]
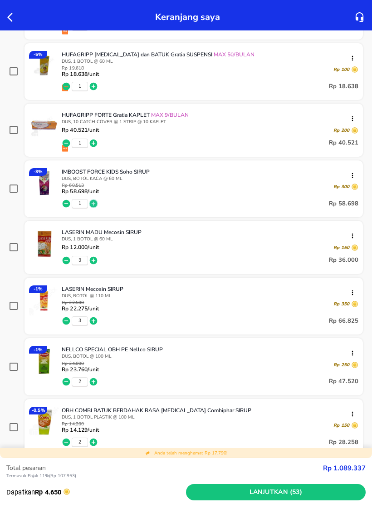
click at [92, 207] on icon "button" at bounding box center [94, 204] width 8 height 8
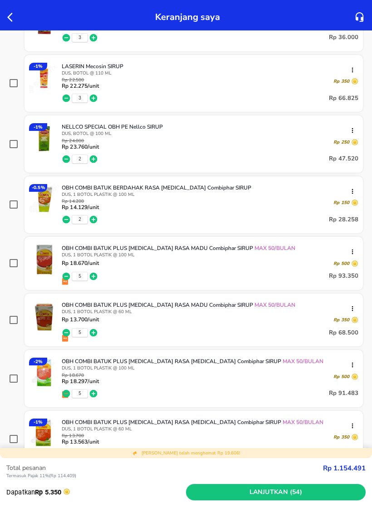
scroll to position [679, 0]
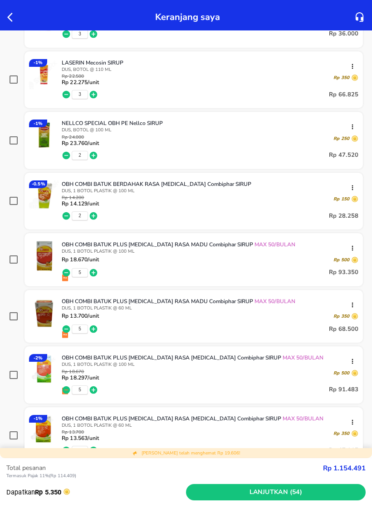
click at [93, 219] on icon "button" at bounding box center [94, 216] width 8 height 8
click at [94, 217] on icon "button" at bounding box center [93, 215] width 9 height 9
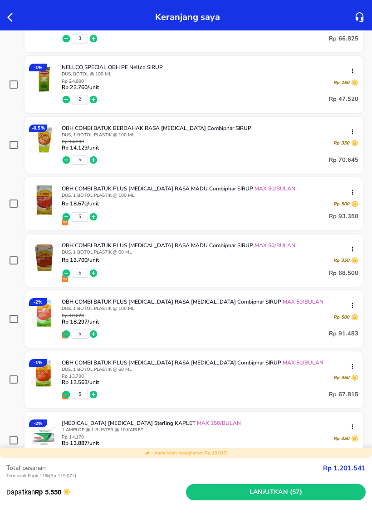
scroll to position [736, 0]
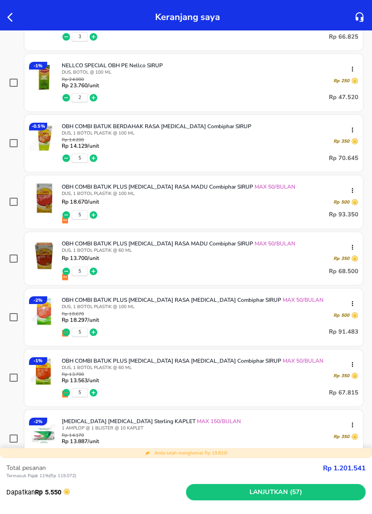
click at [44, 253] on img at bounding box center [44, 255] width 30 height 30
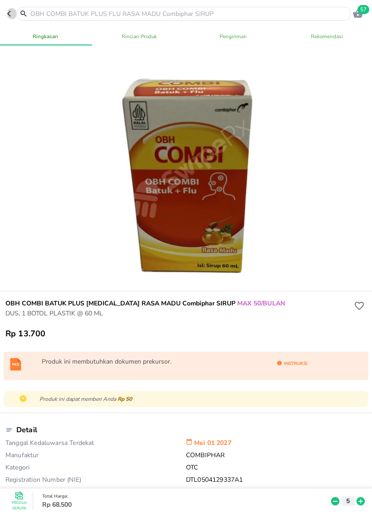
click at [13, 14] on icon "button" at bounding box center [10, 13] width 7 height 7
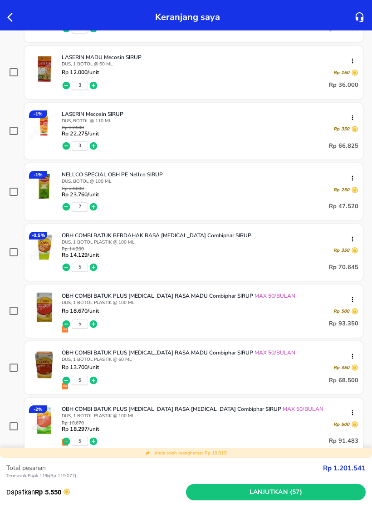
scroll to position [634, 0]
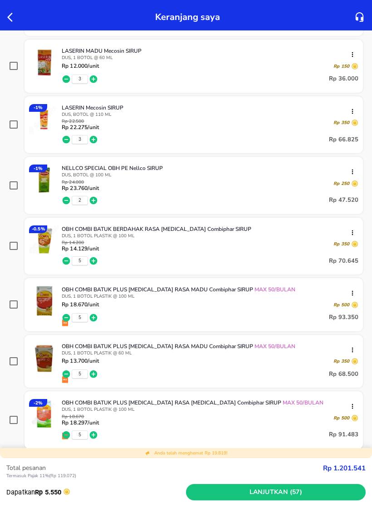
click at [352, 290] on div "OBH COMBI BATUK PLUS [MEDICAL_DATA] RASA MADU Combiphar SIRUP MAX 50/BULAN DUS,…" at bounding box center [210, 293] width 297 height 14
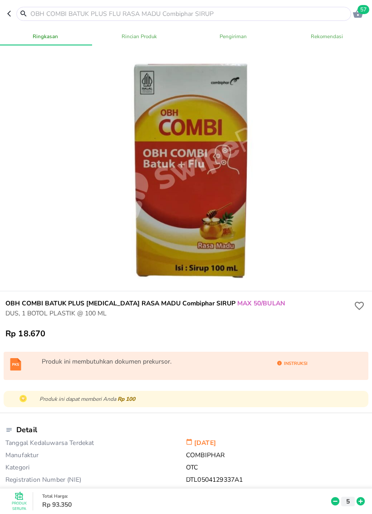
click at [15, 15] on button "button" at bounding box center [11, 14] width 9 height 14
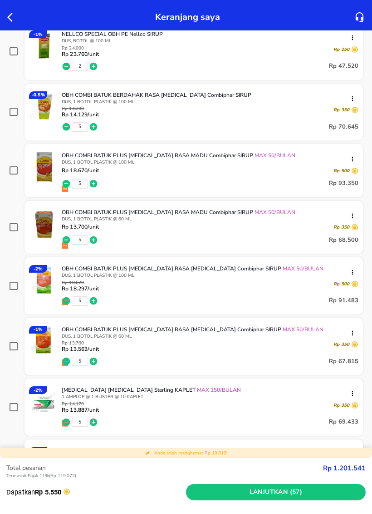
scroll to position [770, 0]
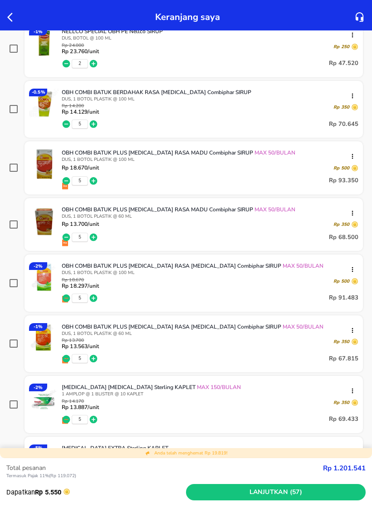
click at [66, 182] on icon "button" at bounding box center [67, 181] width 8 height 8
click at [67, 182] on icon "button" at bounding box center [67, 181] width 8 height 8
click at [64, 238] on icon "button" at bounding box center [67, 237] width 8 height 8
click at [66, 236] on icon "button" at bounding box center [67, 237] width 8 height 8
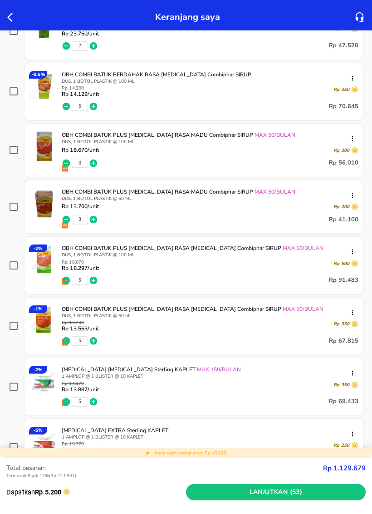
scroll to position [790, 0]
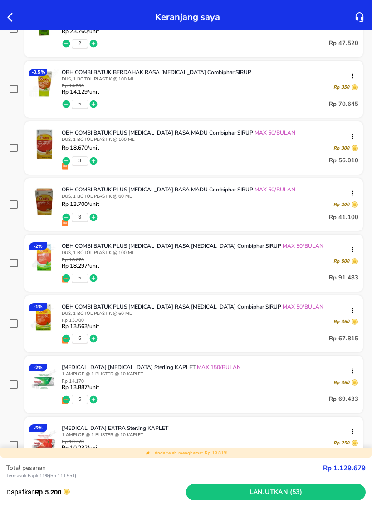
click at [350, 193] on icon "button" at bounding box center [352, 192] width 7 height 7
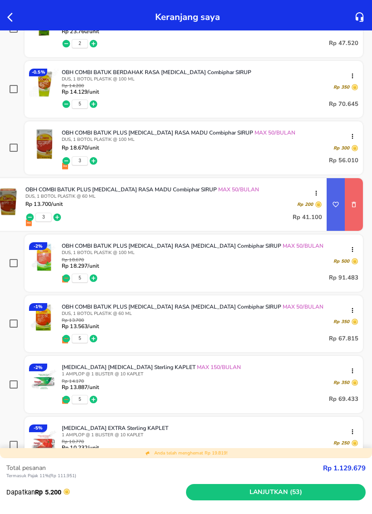
click at [352, 208] on icon "remove item" at bounding box center [354, 204] width 7 height 7
checkbox input "true"
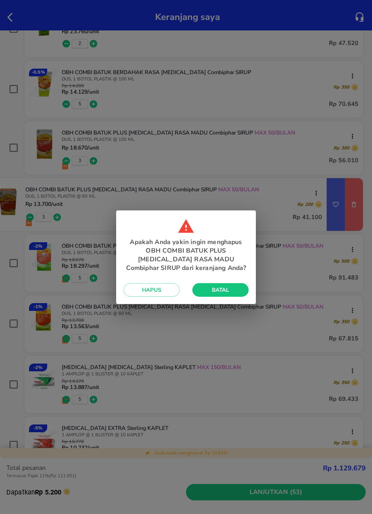
click at [168, 285] on button "Hapus" at bounding box center [152, 290] width 56 height 14
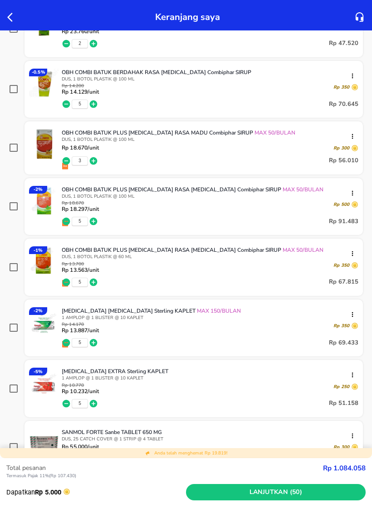
click at [354, 138] on icon "button" at bounding box center [352, 136] width 7 height 7
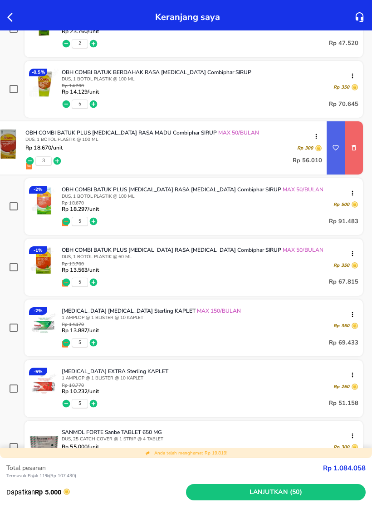
click at [350, 164] on div at bounding box center [354, 147] width 18 height 53
click at [352, 157] on button "remove item" at bounding box center [354, 148] width 18 height 18
checkbox input "true"
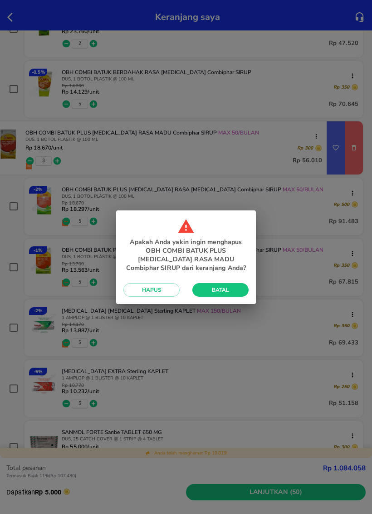
click at [165, 289] on span "Hapus" at bounding box center [152, 289] width 42 height 7
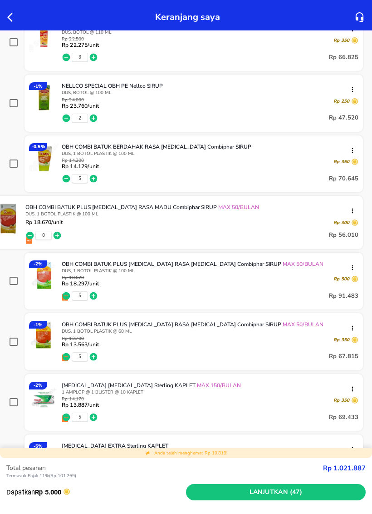
scroll to position [701, 0]
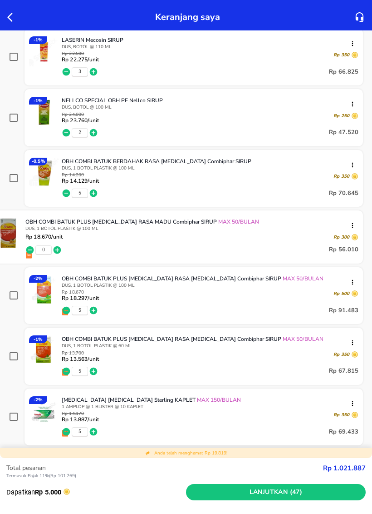
click at [352, 225] on icon "button" at bounding box center [352, 225] width 7 height 7
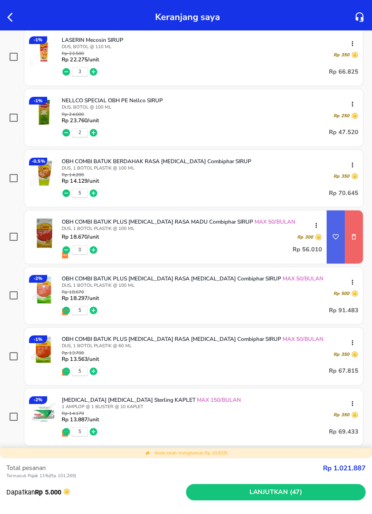
click at [353, 239] on icon "remove item" at bounding box center [354, 236] width 7 height 7
checkbox input "true"
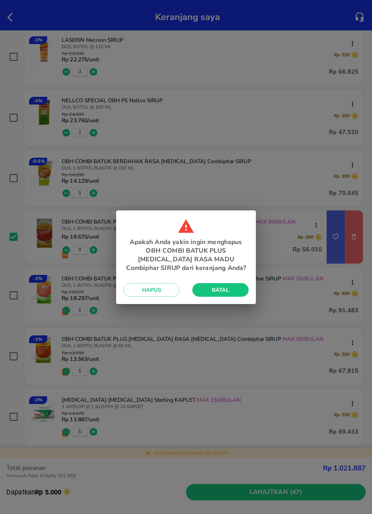
click at [167, 286] on span "Hapus" at bounding box center [152, 289] width 42 height 7
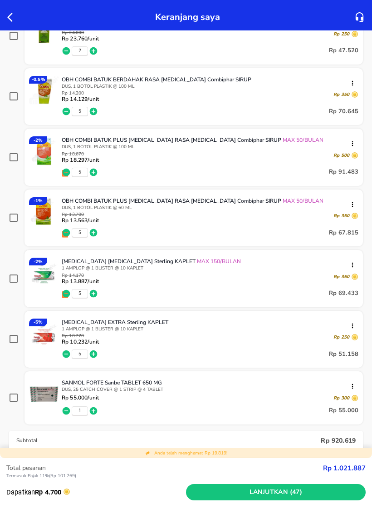
scroll to position [782, 0]
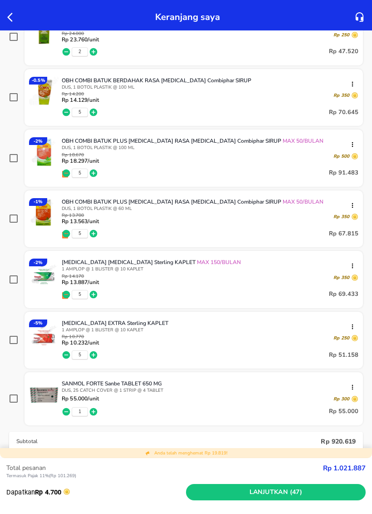
click at [92, 356] on icon "button" at bounding box center [94, 355] width 8 height 8
click at [93, 356] on icon "button" at bounding box center [94, 355] width 8 height 8
click at [92, 359] on icon "button" at bounding box center [94, 355] width 8 height 8
click at [95, 359] on icon "button" at bounding box center [94, 355] width 8 height 8
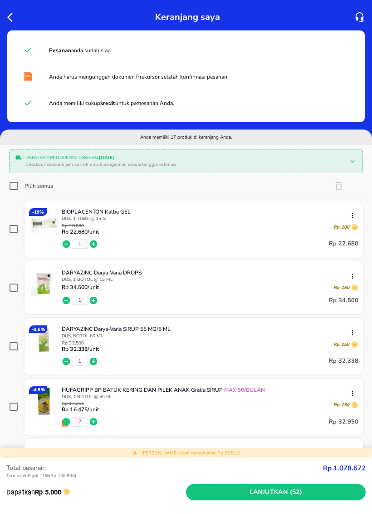
scroll to position [0, 0]
click at [14, 190] on input "Pilih semua" at bounding box center [13, 185] width 9 height 9
checkbox input "true"
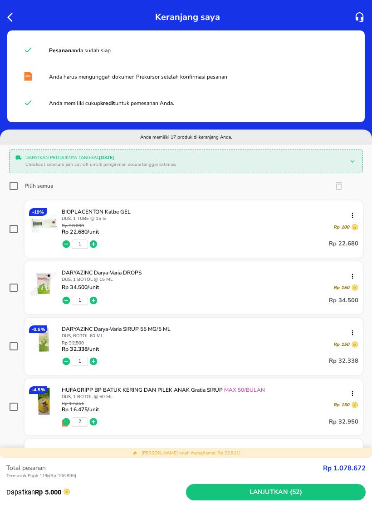
checkbox input "true"
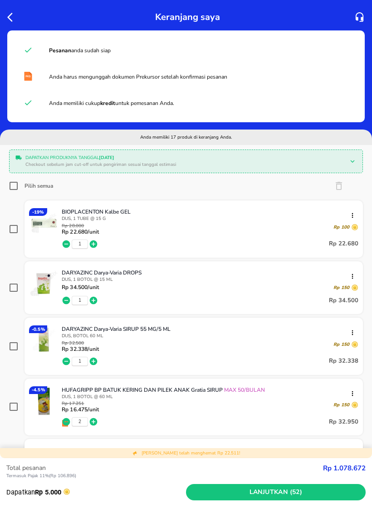
checkbox input "true"
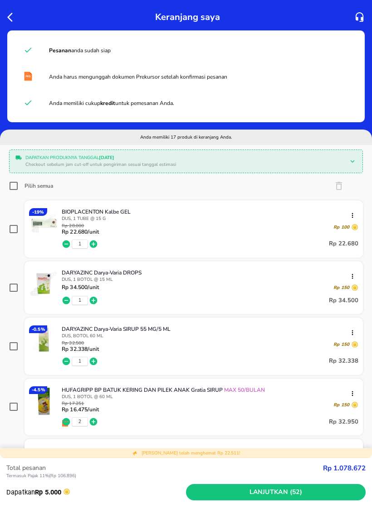
checkbox input "true"
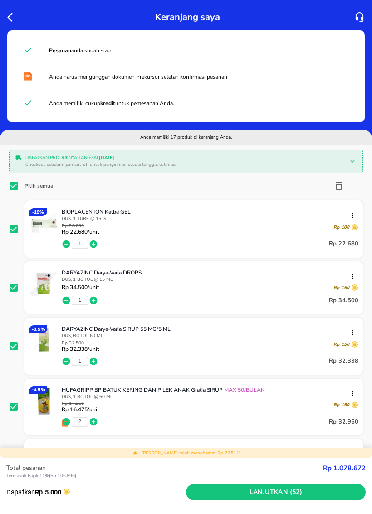
click at [262, 480] on span "Lanjutkan (52)" at bounding box center [276, 491] width 173 height 11
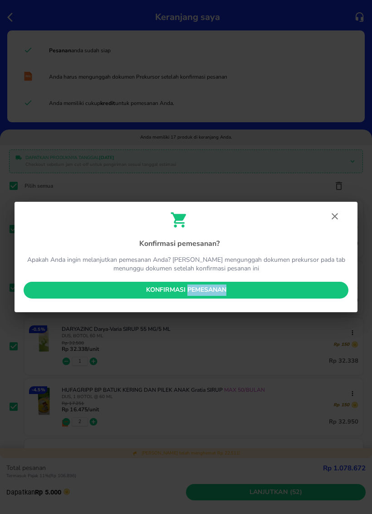
click at [305, 292] on span "Konfirmasi pemesanan" at bounding box center [186, 289] width 311 height 11
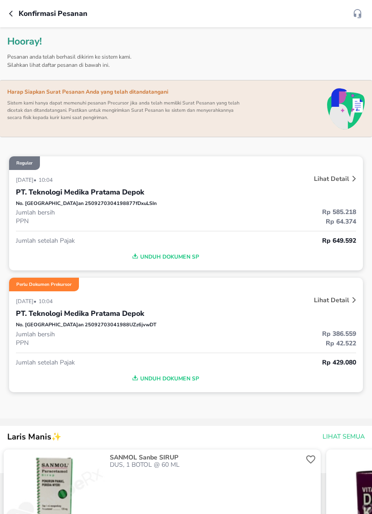
click at [333, 180] on p "Lihat Detail" at bounding box center [331, 178] width 35 height 9
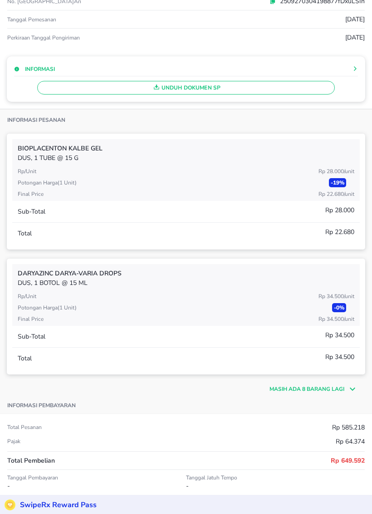
scroll to position [97, 0]
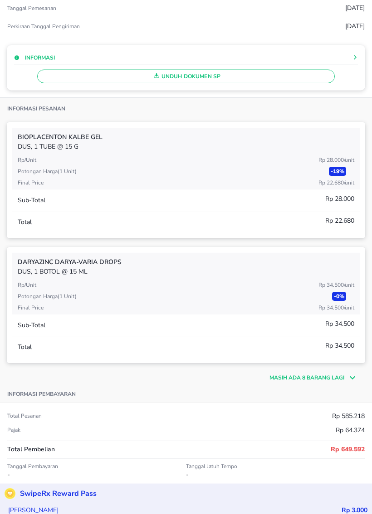
click at [313, 377] on p "Masih ada 8 barang lagi" at bounding box center [307, 377] width 75 height 8
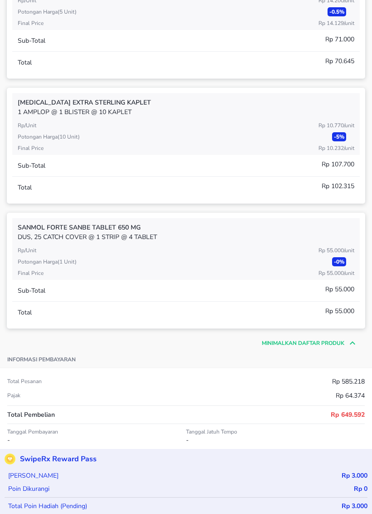
scroll to position [1069, 0]
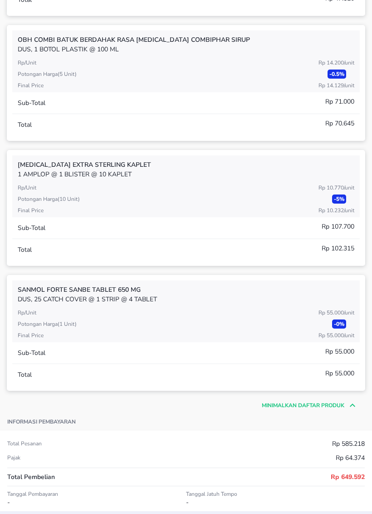
click at [332, 225] on p "Rp 107.700" at bounding box center [338, 227] width 33 height 10
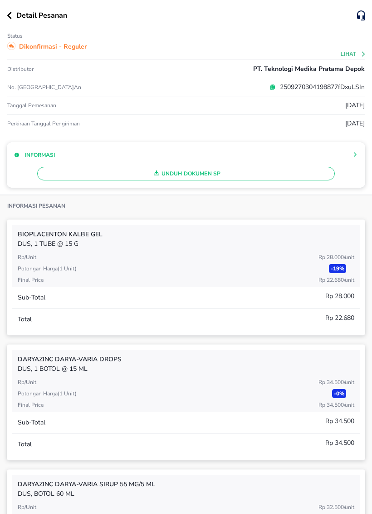
scroll to position [0, 0]
click at [13, 19] on button "button" at bounding box center [12, 15] width 10 height 7
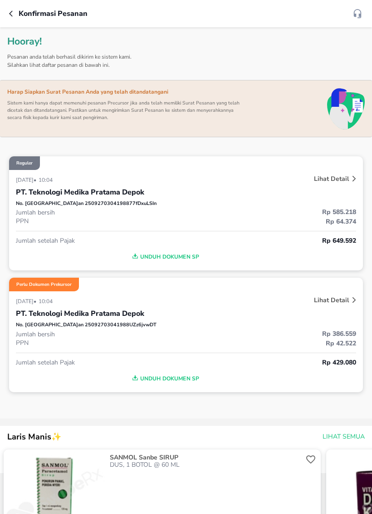
click at [345, 303] on p "Lihat Detail" at bounding box center [331, 300] width 35 height 9
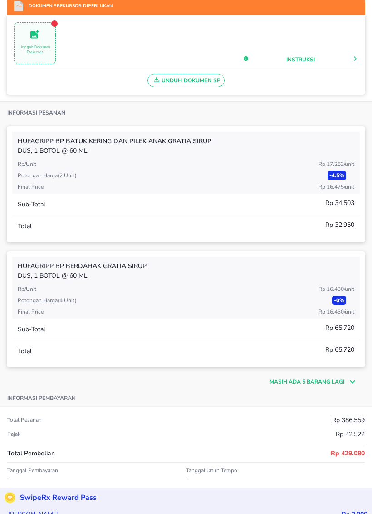
scroll to position [195, 0]
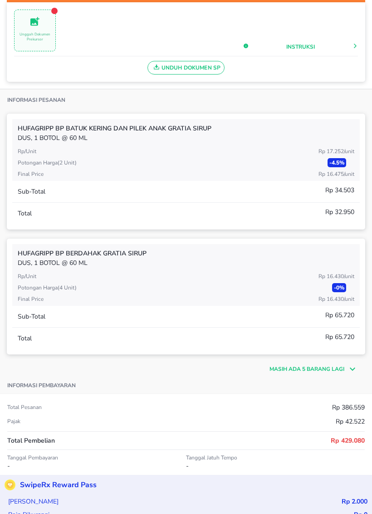
click at [336, 365] on p "Masih ada 5 barang lagi" at bounding box center [307, 369] width 75 height 8
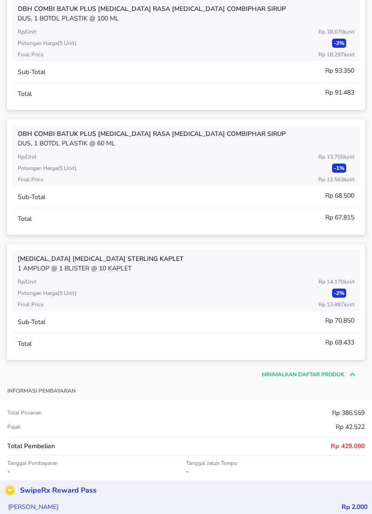
scroll to position [821, 0]
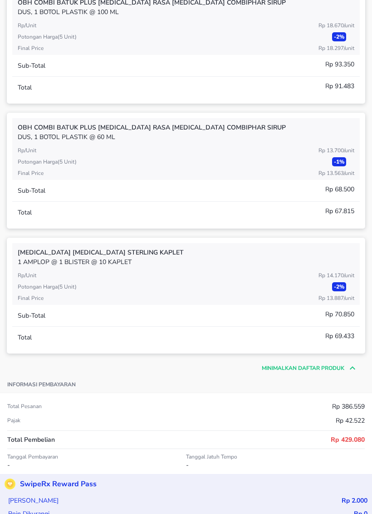
click at [328, 369] on p "Minimalkan daftar produk" at bounding box center [303, 368] width 83 height 8
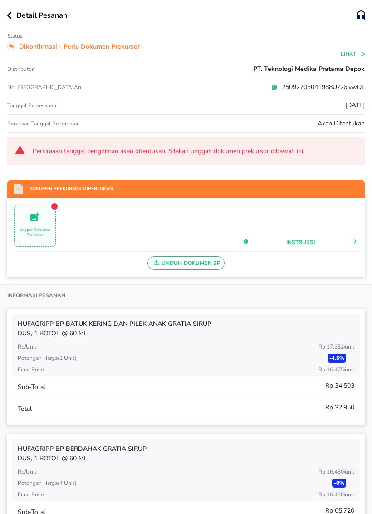
scroll to position [0, 0]
click at [6, 10] on div "Detail Pesanan" at bounding box center [186, 14] width 372 height 28
click at [14, 12] on button "button" at bounding box center [12, 15] width 10 height 7
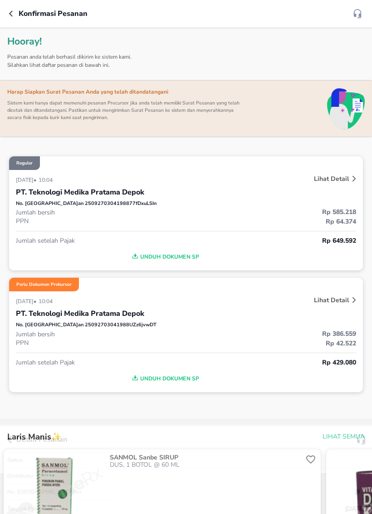
click at [13, 15] on div "Detail Pesanan Status Distributor No. Pesanan Tanggal pemesanan [DATE] Perkiraa…" at bounding box center [186, 257] width 372 height 514
click at [16, 15] on button "button" at bounding box center [14, 13] width 10 height 11
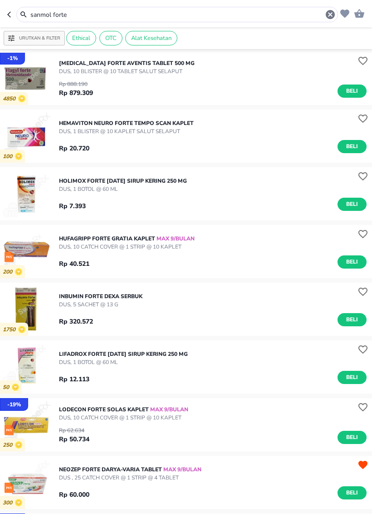
scroll to position [1162, 0]
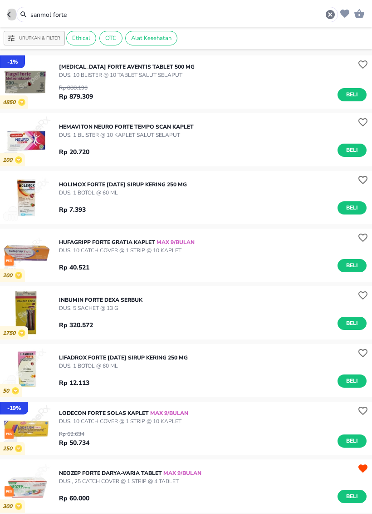
click at [13, 11] on icon "button" at bounding box center [10, 14] width 7 height 7
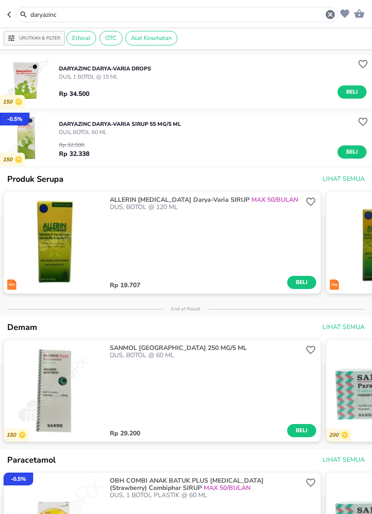
click at [37, 19] on input "daryazinc" at bounding box center [178, 15] width 296 height 10
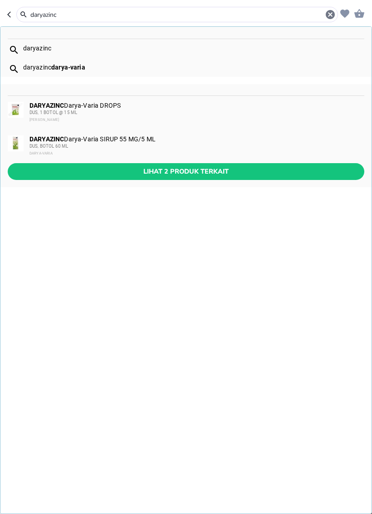
click at [39, 24] on header "daryazinc daryazinc daryazinc darya-varia DARYAZINC Darya-Varia DROPS DUS, 1 BO…" at bounding box center [186, 13] width 372 height 27
click at [15, 11] on button "button" at bounding box center [11, 14] width 9 height 15
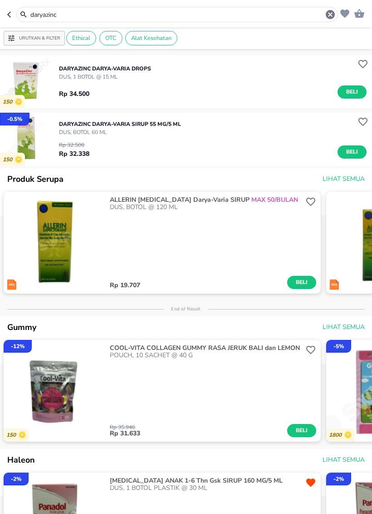
click at [14, 7] on div "daryazinc" at bounding box center [172, 14] width 331 height 15
click at [18, 13] on div "daryazinc" at bounding box center [177, 14] width 322 height 15
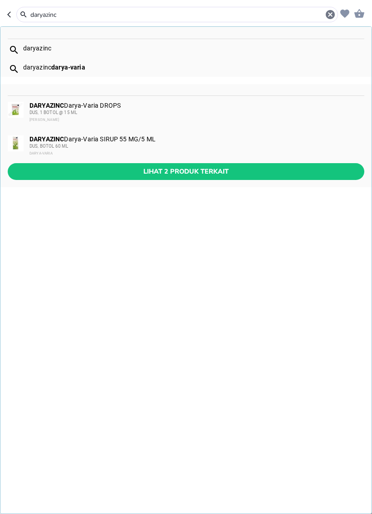
click at [10, 11] on icon "button" at bounding box center [10, 14] width 7 height 7
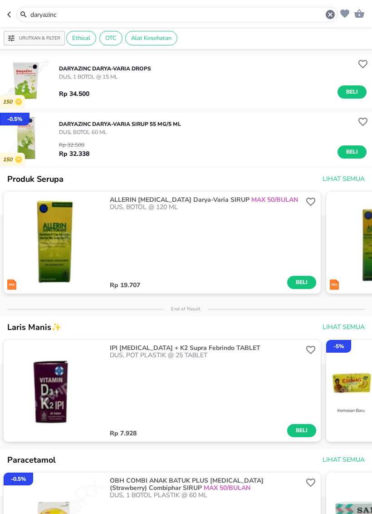
click at [14, 19] on button "button" at bounding box center [11, 14] width 9 height 15
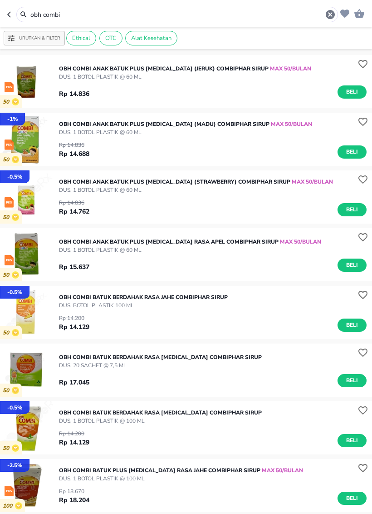
click at [10, 7] on button "button" at bounding box center [11, 14] width 9 height 15
type input "hufagrip"
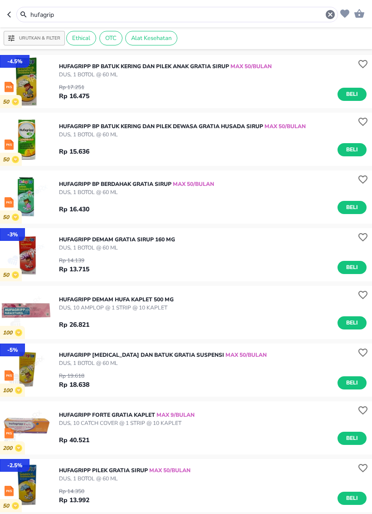
click at [10, 9] on button "button" at bounding box center [11, 14] width 9 height 15
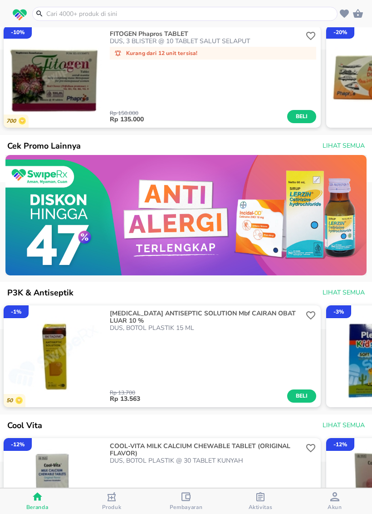
scroll to position [0, 520]
click at [329, 195] on img at bounding box center [186, 215] width 362 height 120
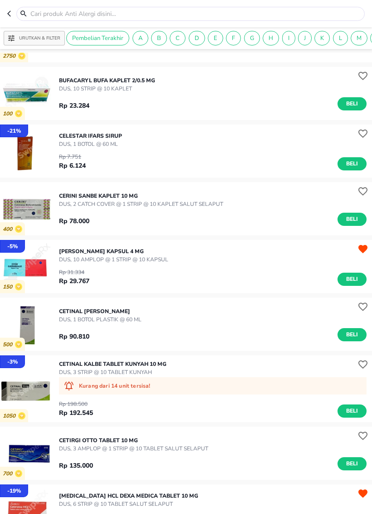
scroll to position [1444, 0]
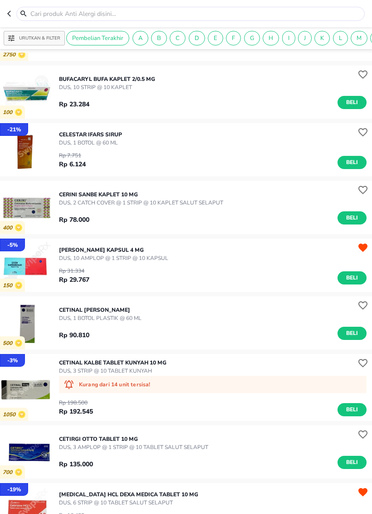
click at [279, 213] on div "Rp 78.000 Beli" at bounding box center [213, 216] width 308 height 18
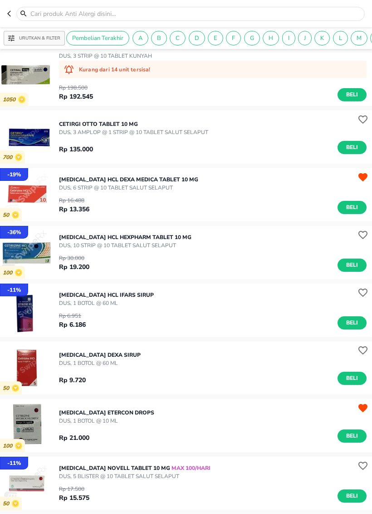
scroll to position [1759, 0]
click at [285, 201] on div "Rp 16.488 Rp 13.356 Beli" at bounding box center [213, 203] width 308 height 22
click at [27, 188] on img "button" at bounding box center [26, 194] width 53 height 53
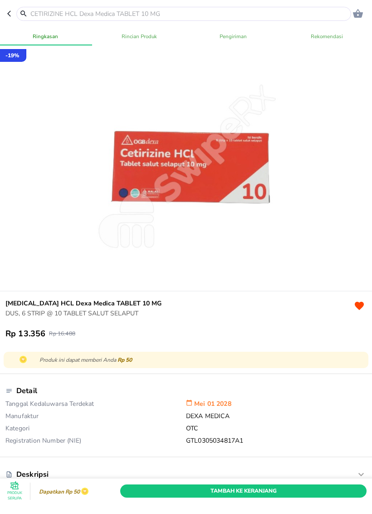
click at [4, 15] on header "0" at bounding box center [186, 13] width 372 height 27
click at [5, 12] on header "0" at bounding box center [186, 13] width 372 height 27
click at [8, 15] on icon "button" at bounding box center [10, 13] width 7 height 7
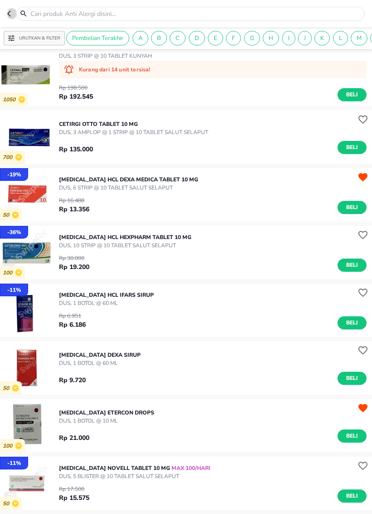
click at [10, 10] on icon "button" at bounding box center [10, 13] width 7 height 7
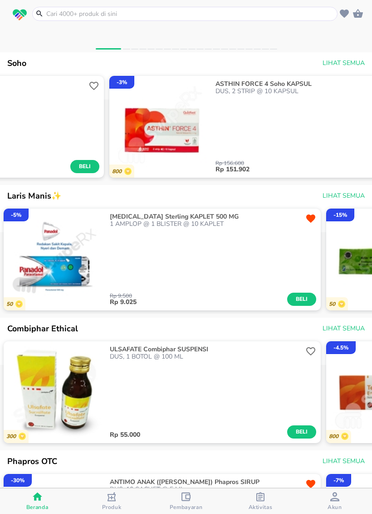
scroll to position [413, 0]
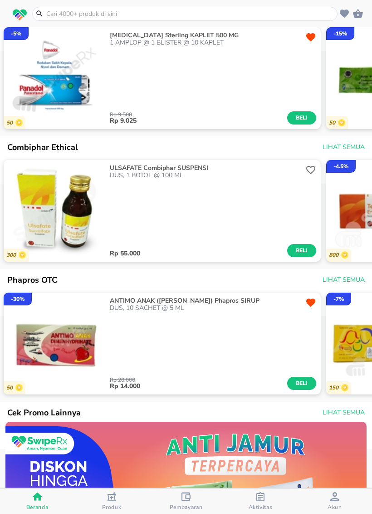
click at [300, 232] on div "Rp 55.000 Beli" at bounding box center [213, 218] width 207 height 78
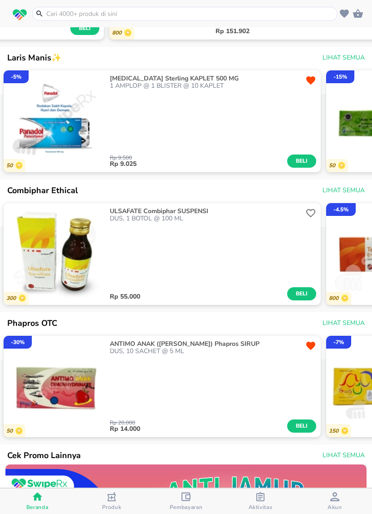
scroll to position [571, 0]
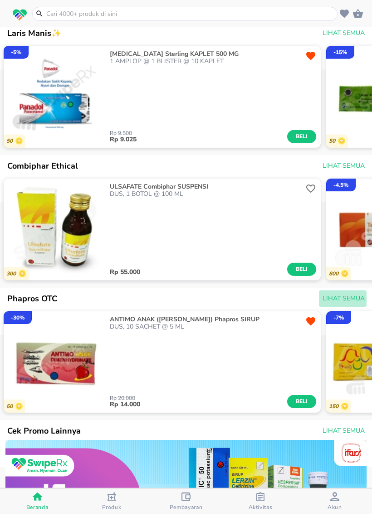
click at [352, 300] on span "Lihat Semua" at bounding box center [344, 298] width 42 height 11
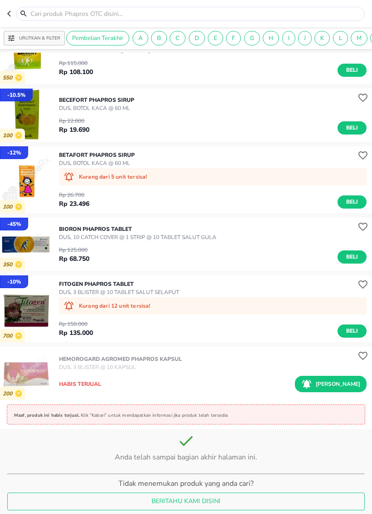
scroll to position [485, 0]
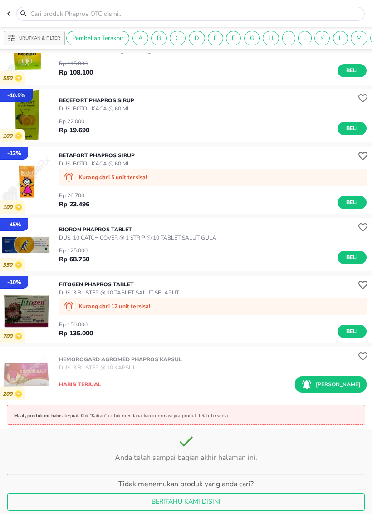
click at [342, 15] on input "text" at bounding box center [196, 14] width 333 height 10
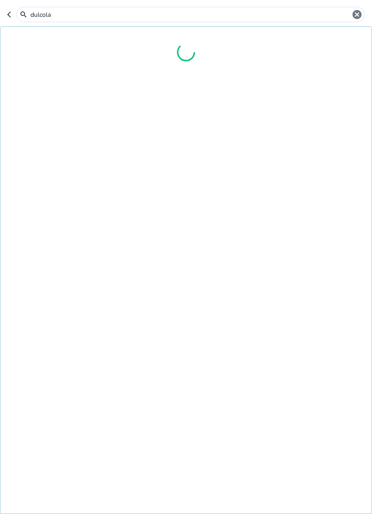
type input "[MEDICAL_DATA]"
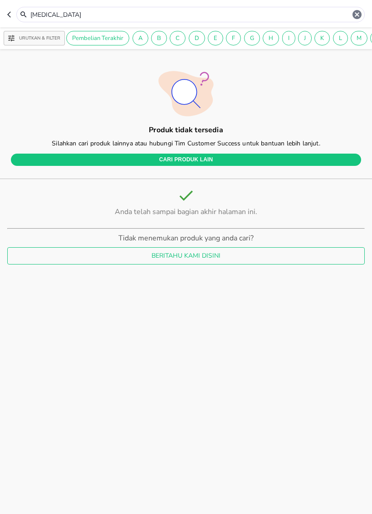
click at [330, 13] on input "[MEDICAL_DATA]" at bounding box center [191, 15] width 322 height 10
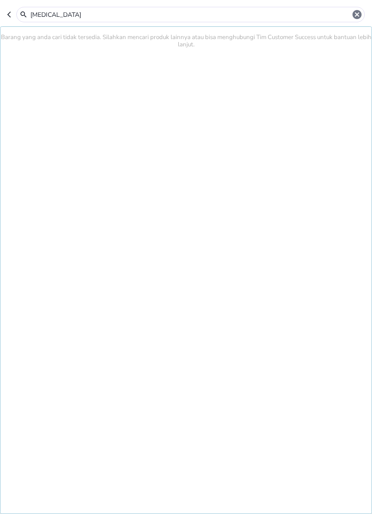
click at [356, 15] on icon "button" at bounding box center [357, 14] width 9 height 9
click at [27, 10] on icon at bounding box center [24, 14] width 11 height 8
click at [26, 10] on icon at bounding box center [24, 14] width 11 height 8
click at [12, 12] on icon "button" at bounding box center [10, 13] width 7 height 7
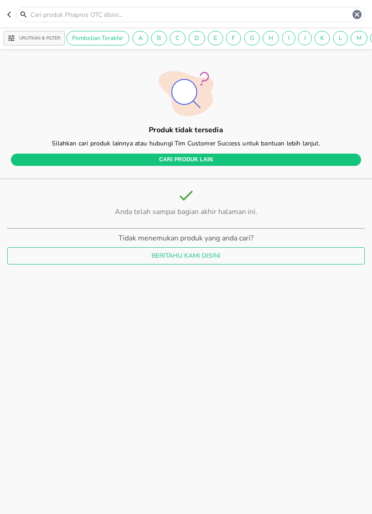
type input "[MEDICAL_DATA]"
click at [14, 16] on icon "button" at bounding box center [10, 14] width 7 height 7
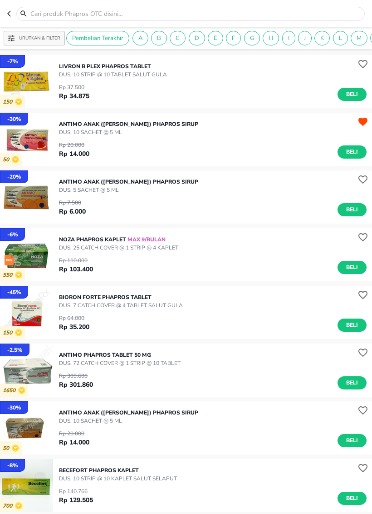
click at [10, 10] on button "button" at bounding box center [11, 14] width 9 height 14
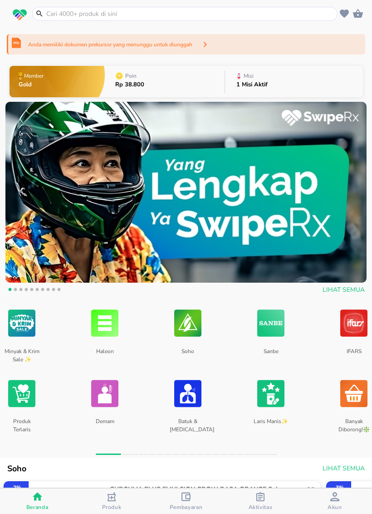
click at [96, 15] on input "text" at bounding box center [190, 14] width 290 height 10
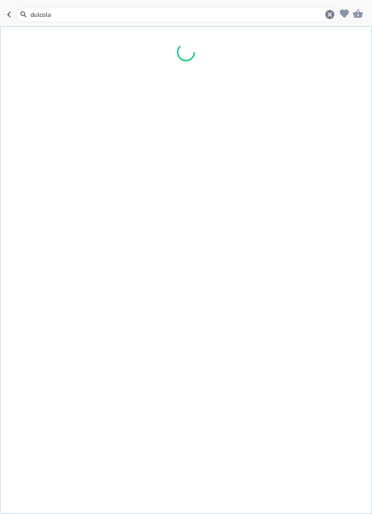
type input "[MEDICAL_DATA]"
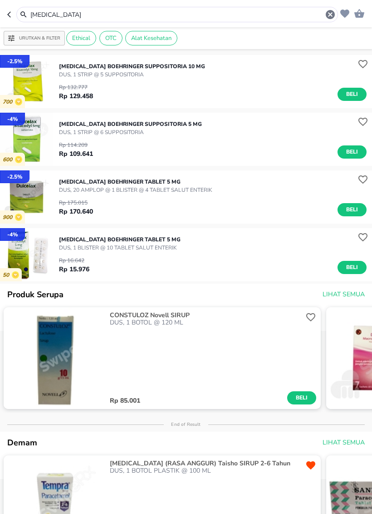
click at [349, 270] on span "Beli" at bounding box center [352, 268] width 15 height 10
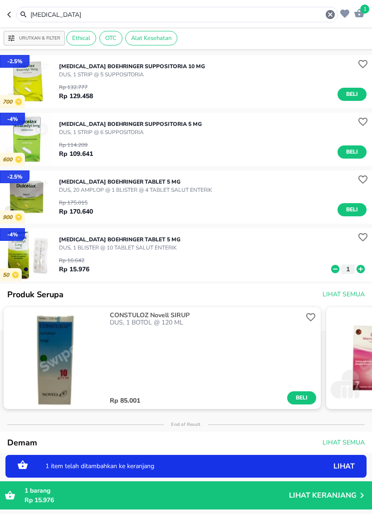
click at [349, 270] on p "1" at bounding box center [348, 269] width 8 height 10
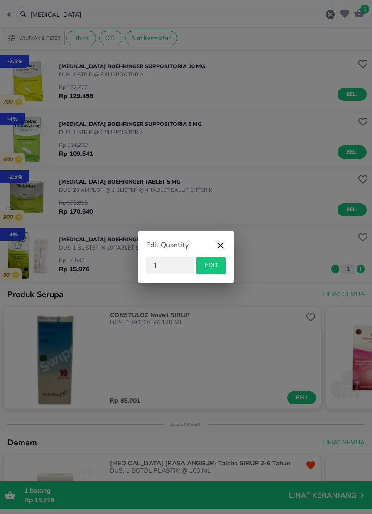
click at [353, 271] on div "Edit Quantity 1 EDIT" at bounding box center [186, 257] width 372 height 514
click at [224, 246] on icon "button" at bounding box center [220, 248] width 11 height 16
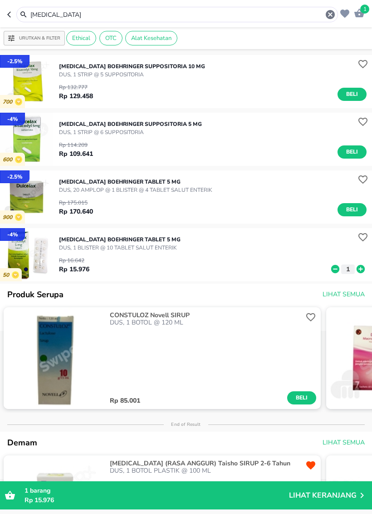
click at [362, 265] on icon at bounding box center [361, 269] width 12 height 10
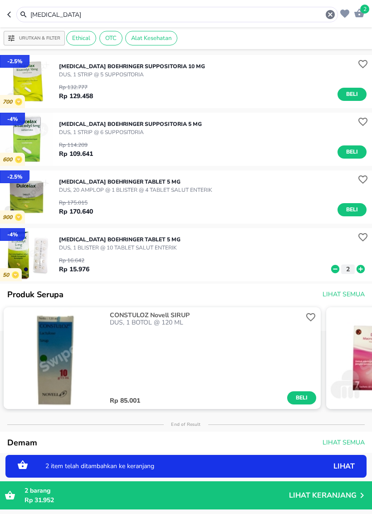
click at [365, 267] on icon at bounding box center [361, 269] width 12 height 10
click at [361, 271] on icon at bounding box center [361, 269] width 12 height 10
click at [362, 271] on icon at bounding box center [361, 269] width 8 height 8
click at [361, 268] on icon at bounding box center [361, 269] width 12 height 10
click at [360, 270] on icon at bounding box center [361, 269] width 8 height 8
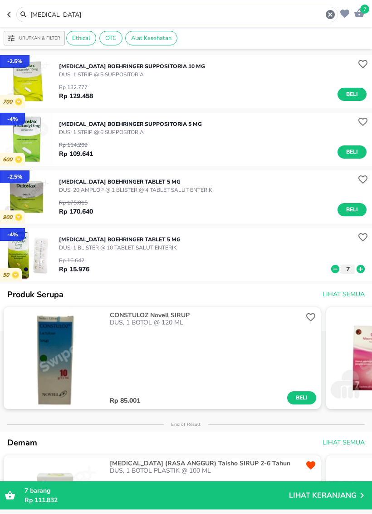
click at [331, 15] on icon "button" at bounding box center [330, 14] width 11 height 11
